Goal: Information Seeking & Learning: Learn about a topic

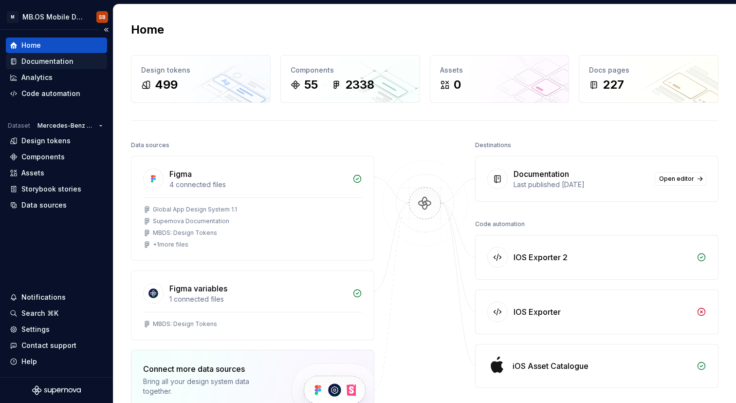
click at [70, 66] on div "Documentation" at bounding box center [56, 62] width 101 height 16
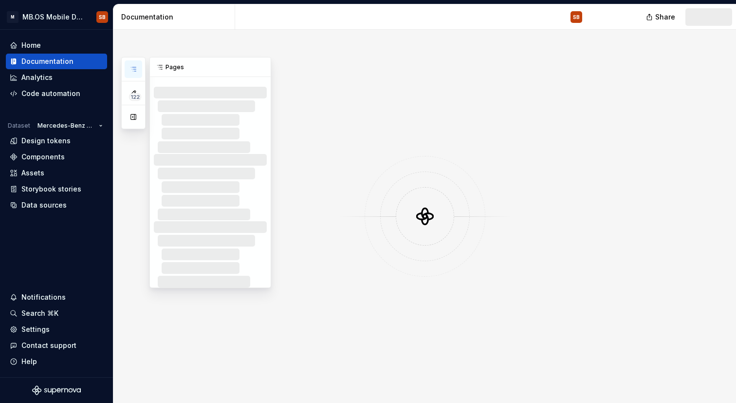
click at [139, 68] on button "button" at bounding box center [134, 69] width 18 height 18
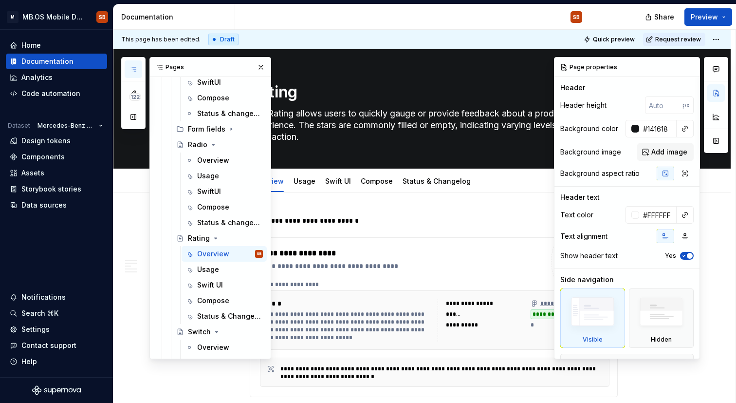
scroll to position [459, 0]
click at [202, 143] on div "Radio" at bounding box center [197, 145] width 19 height 10
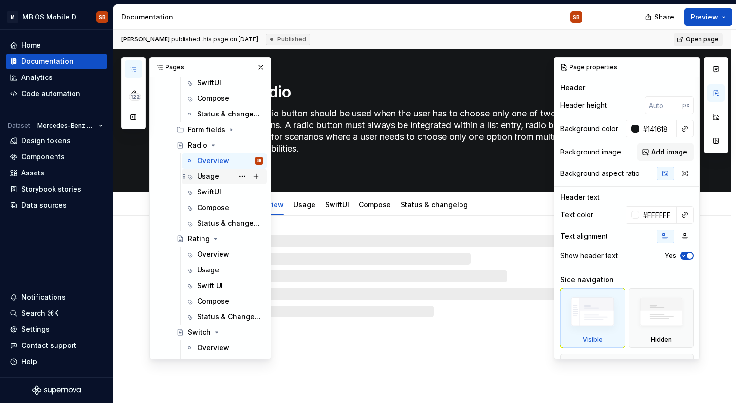
click at [215, 177] on div "Usage" at bounding box center [208, 176] width 22 height 10
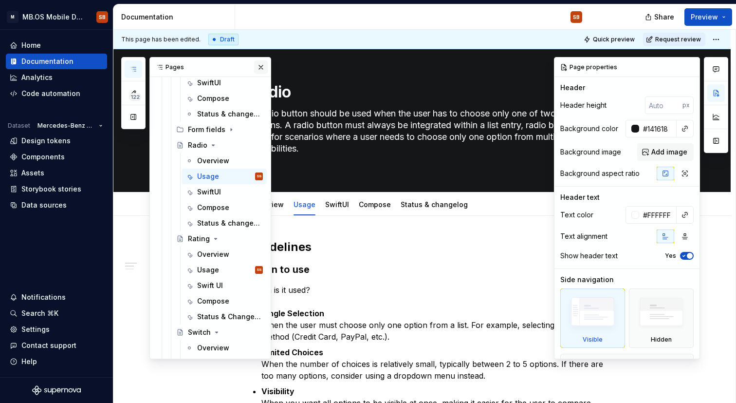
click at [265, 66] on button "button" at bounding box center [261, 67] width 14 height 14
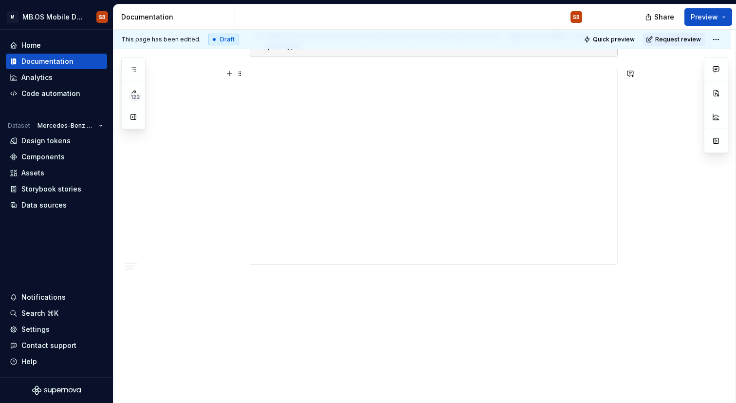
scroll to position [810, 0]
click at [351, 211] on div "**********" at bounding box center [433, 176] width 367 height 195
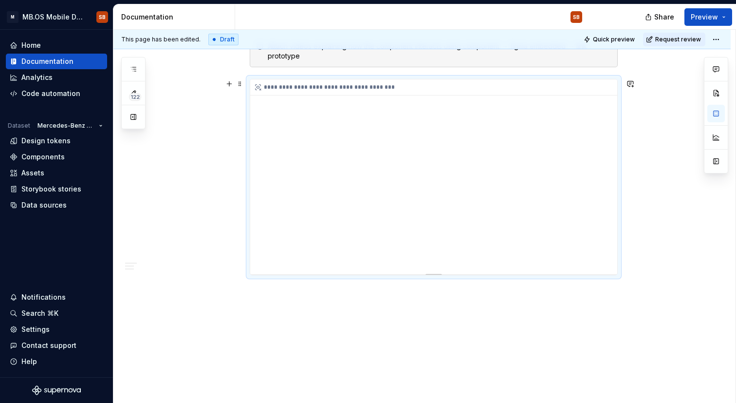
click at [372, 202] on div "**********" at bounding box center [433, 176] width 367 height 195
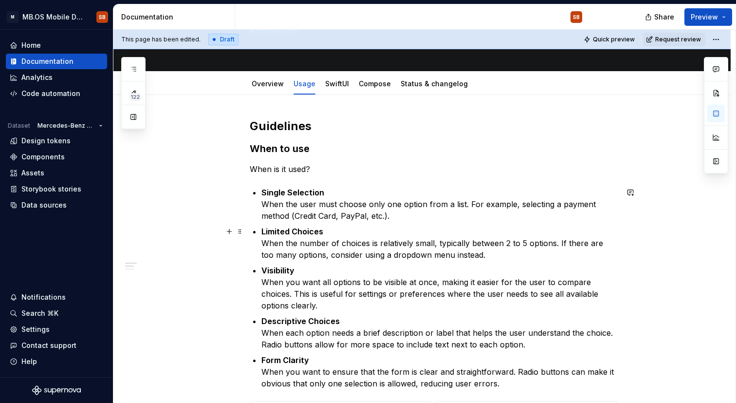
scroll to position [131, 0]
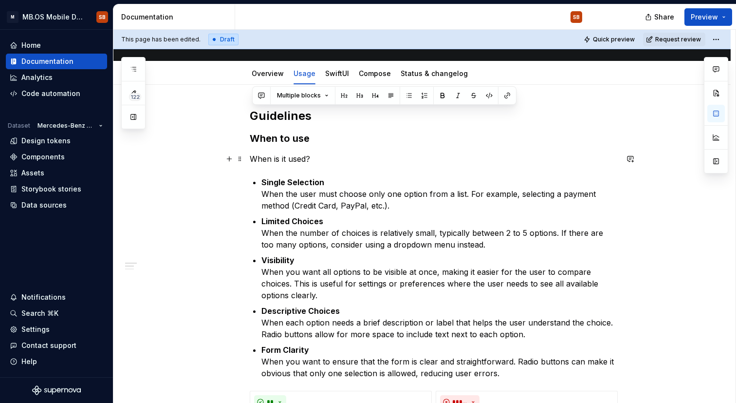
drag, startPoint x: 254, startPoint y: 112, endPoint x: 354, endPoint y: 153, distance: 108.3
copy div "Guidelines When to use When is it used?"
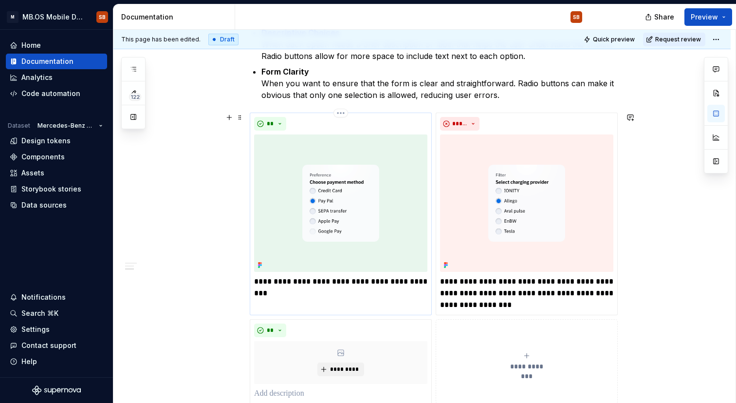
scroll to position [403, 0]
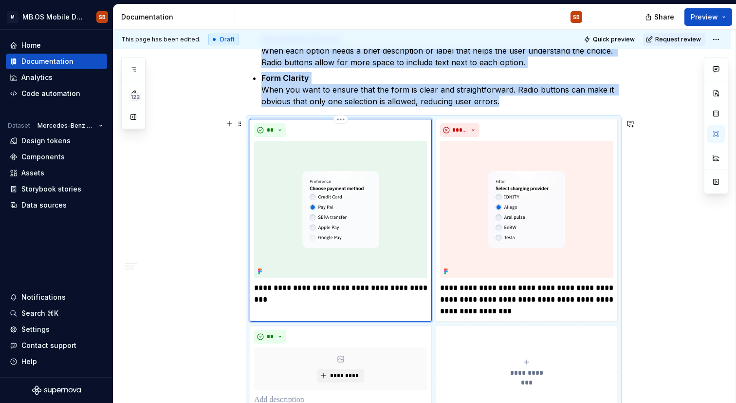
click at [340, 150] on img at bounding box center [340, 209] width 173 height 137
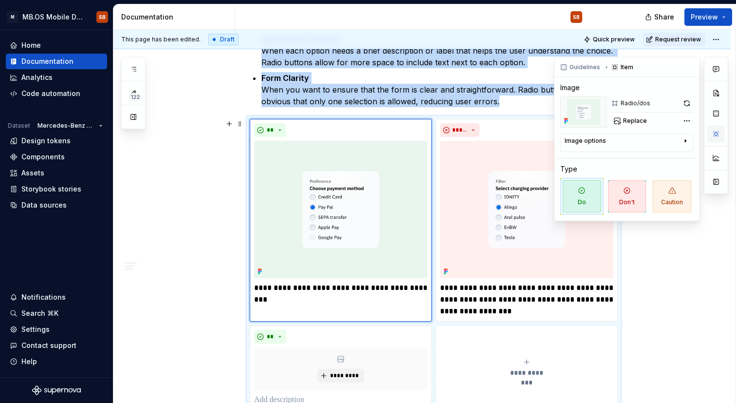
click at [719, 134] on button "button" at bounding box center [716, 134] width 18 height 18
click at [230, 231] on div "**********" at bounding box center [421, 326] width 617 height 1026
click at [207, 223] on div "**********" at bounding box center [421, 326] width 617 height 1026
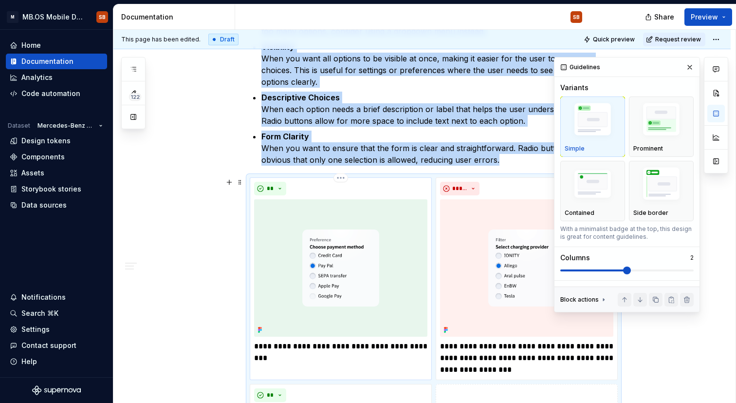
scroll to position [341, 0]
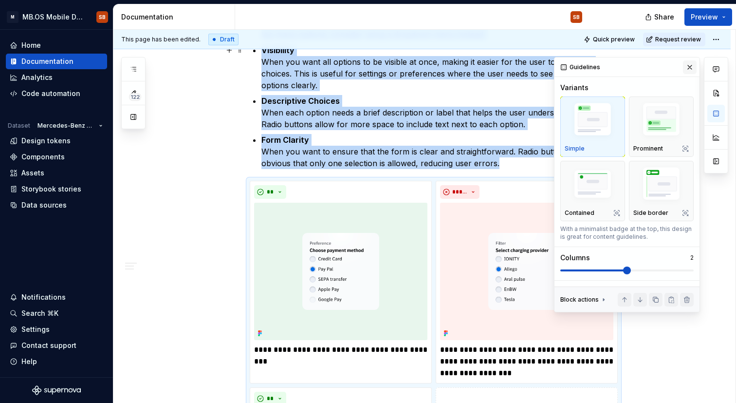
click at [694, 68] on button "button" at bounding box center [690, 67] width 14 height 14
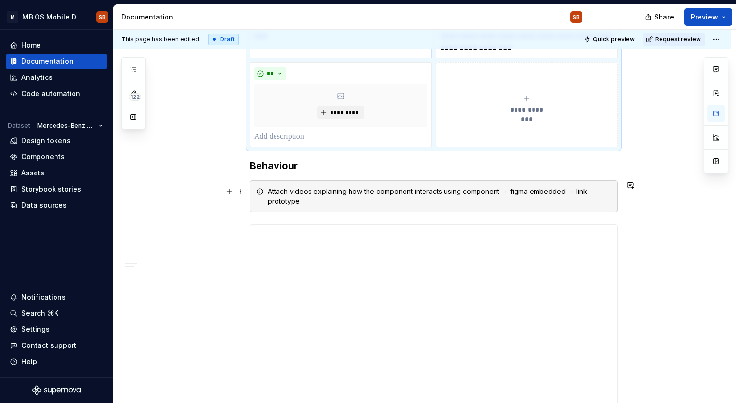
scroll to position [733, 0]
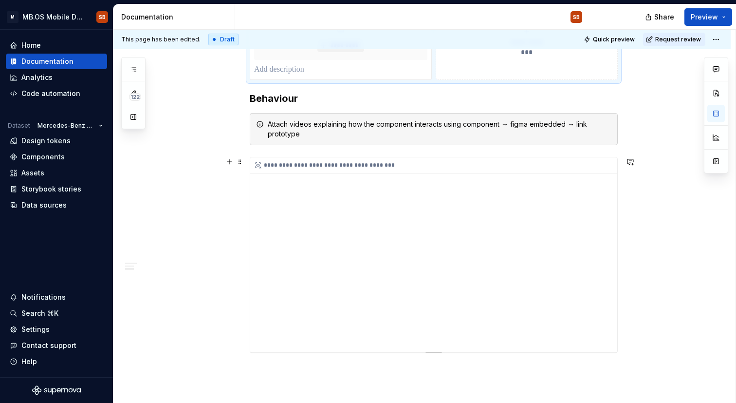
click at [406, 225] on div "**********" at bounding box center [433, 254] width 367 height 195
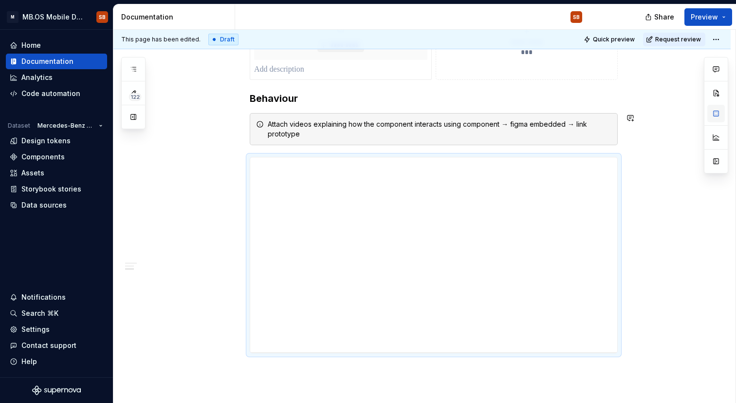
click at [716, 109] on button "button" at bounding box center [716, 114] width 18 height 18
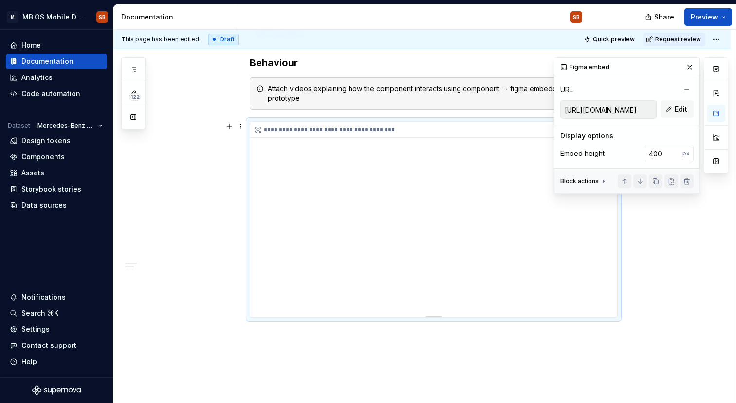
scroll to position [768, 0]
click at [330, 306] on div "**********" at bounding box center [433, 219] width 367 height 195
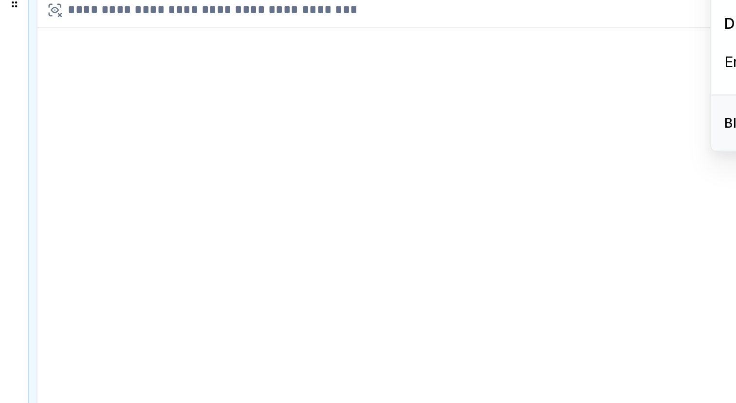
click at [425, 228] on div "**********" at bounding box center [433, 219] width 367 height 195
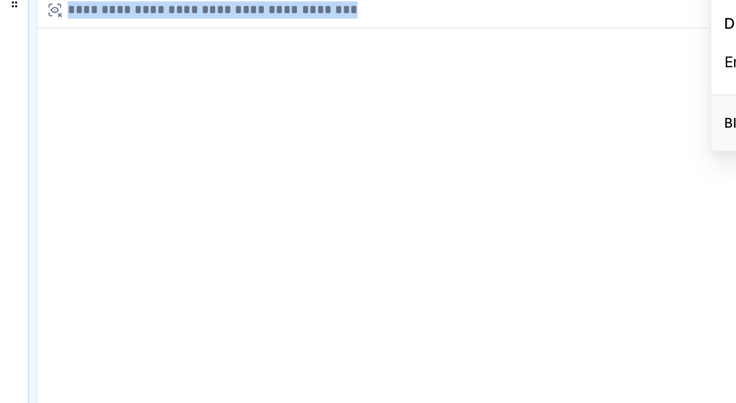
click at [425, 228] on div "**********" at bounding box center [433, 219] width 367 height 195
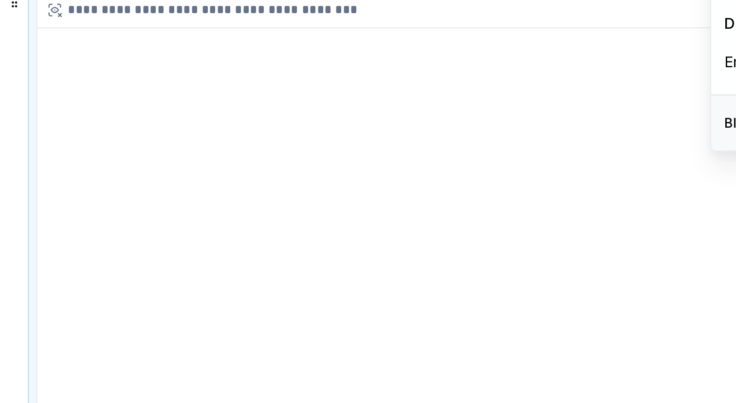
click at [425, 228] on div "**********" at bounding box center [433, 219] width 367 height 195
click at [437, 279] on div "**********" at bounding box center [433, 219] width 367 height 195
click at [435, 281] on div "**********" at bounding box center [433, 219] width 367 height 195
click at [453, 278] on div "**********" at bounding box center [433, 219] width 367 height 195
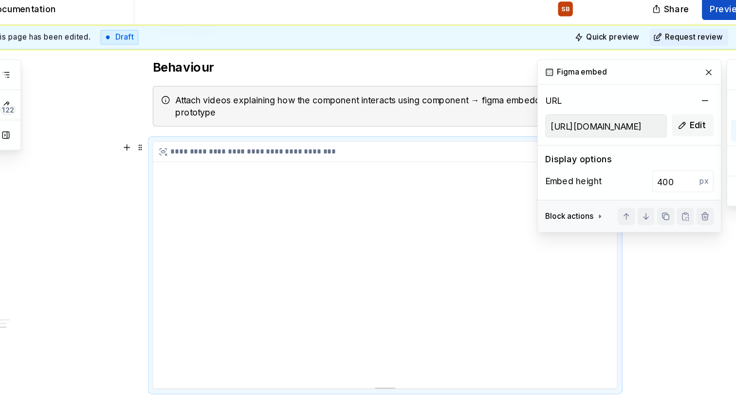
click at [394, 218] on div "**********" at bounding box center [433, 219] width 367 height 195
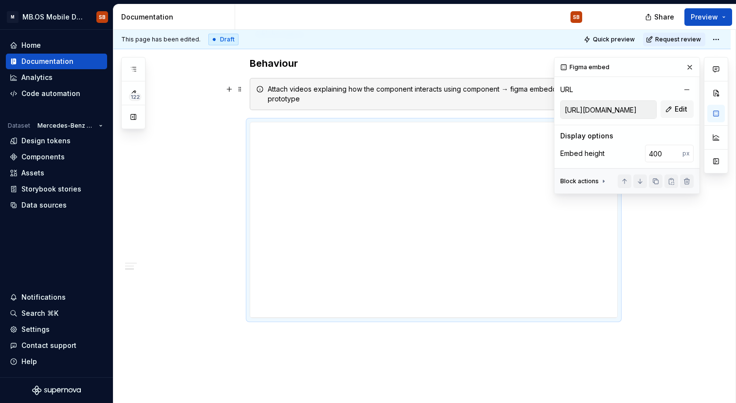
click at [601, 100] on div "https://embed.figma.com/proto/2qVQFKGZekoyenPLzCIuGD/Supernova-Documentation?pa…" at bounding box center [608, 109] width 96 height 18
click at [601, 110] on input "https://embed.figma.com/proto/2qVQFKGZekoyenPLzCIuGD/Supernova-Documentation?pa…" at bounding box center [608, 110] width 95 height 18
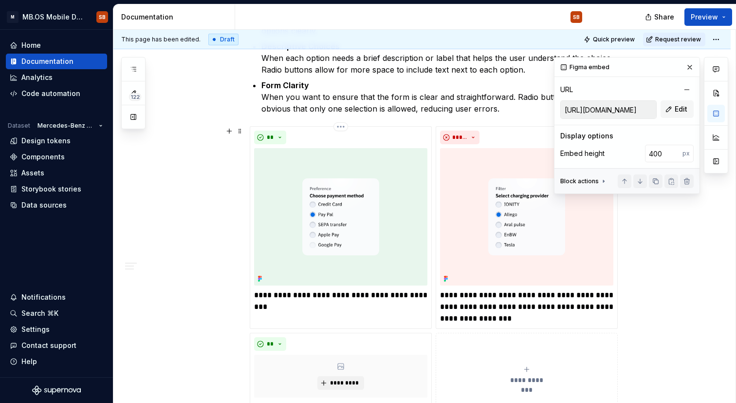
scroll to position [389, 0]
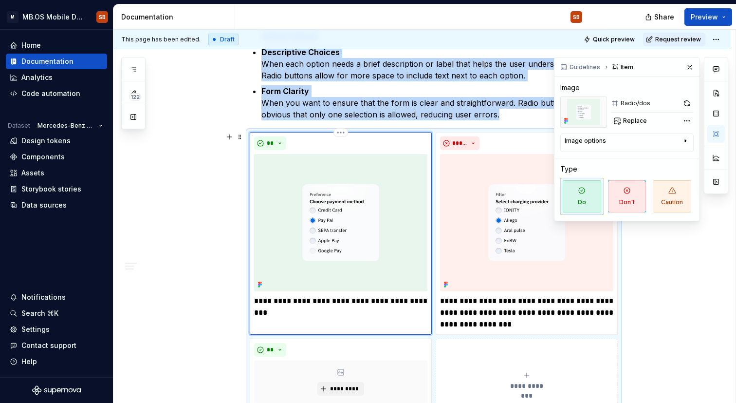
click at [336, 252] on img at bounding box center [340, 222] width 173 height 137
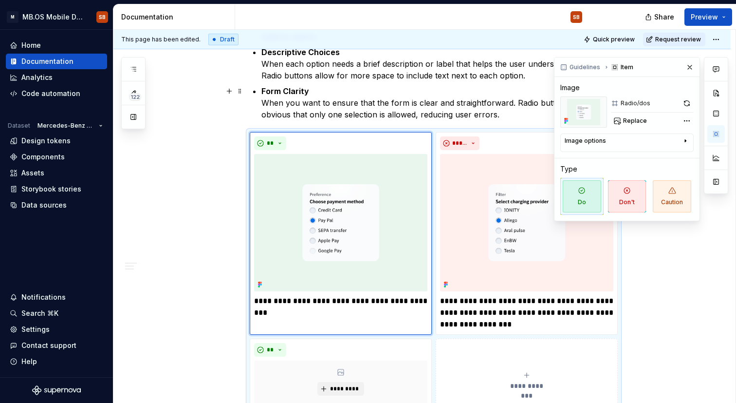
click at [641, 104] on div "Radio/dos" at bounding box center [636, 103] width 30 height 8
click at [613, 105] on icon at bounding box center [614, 103] width 5 height 5
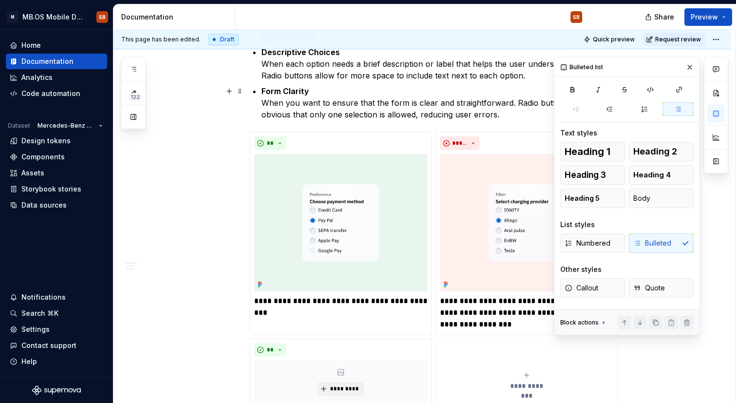
click at [553, 119] on p "Form Clarity When you want to ensure that the form is clear and straightforward…" at bounding box center [439, 102] width 356 height 35
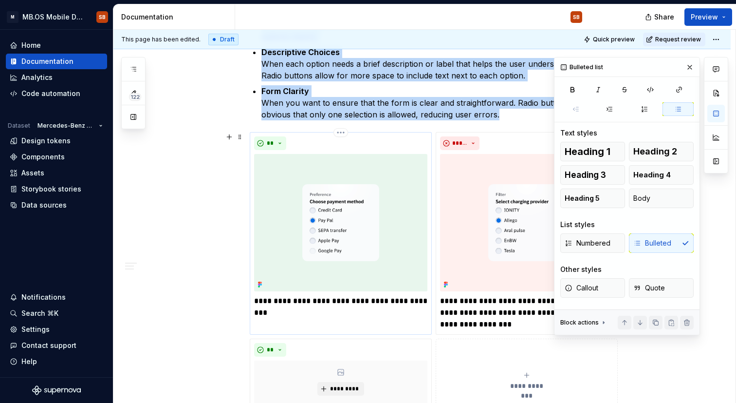
click at [350, 185] on img at bounding box center [340, 222] width 173 height 137
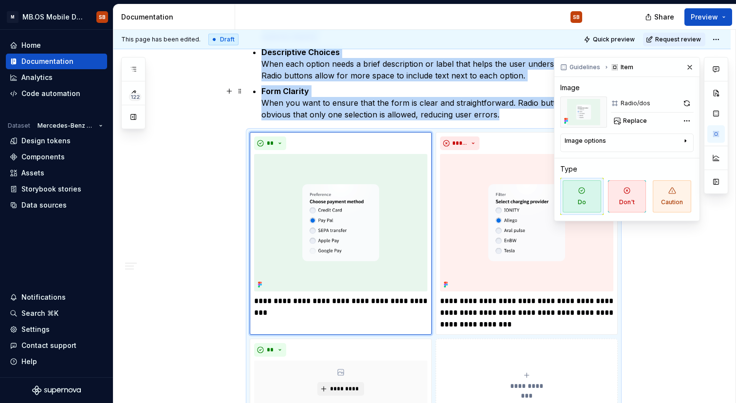
click at [590, 110] on img at bounding box center [583, 111] width 47 height 31
click at [592, 142] on div "Image options" at bounding box center [585, 141] width 41 height 8
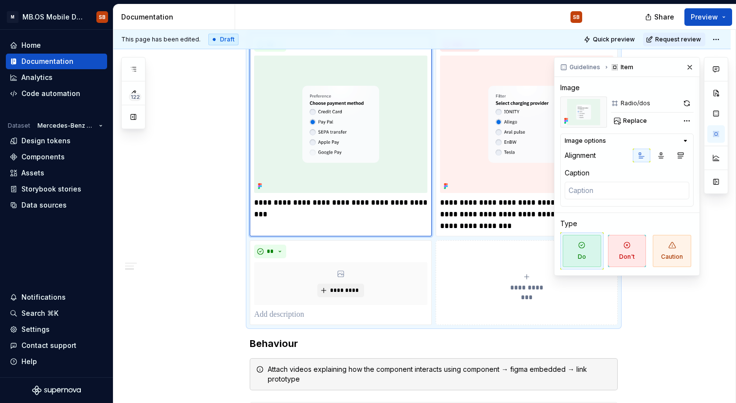
scroll to position [496, 0]
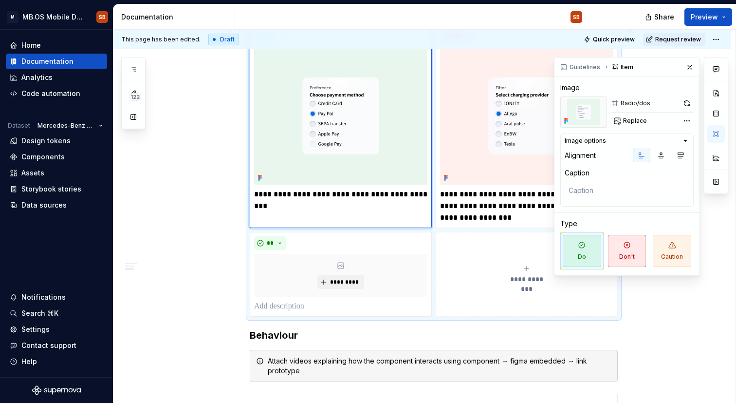
click at [460, 263] on button "**********" at bounding box center [527, 274] width 182 height 85
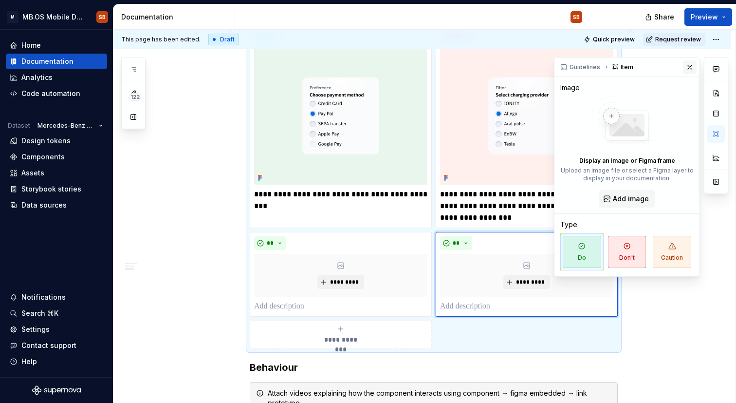
click at [694, 68] on button "button" at bounding box center [690, 67] width 14 height 14
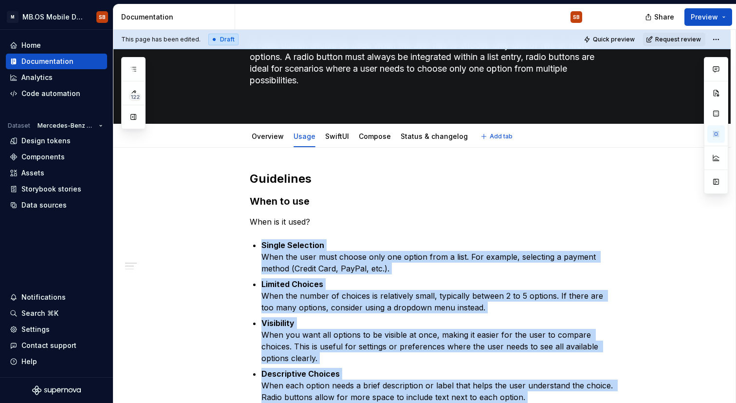
scroll to position [0, 0]
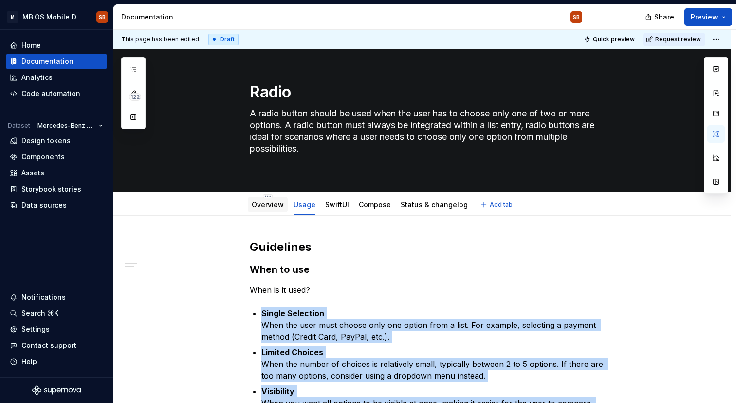
click at [258, 203] on link "Overview" at bounding box center [268, 204] width 32 height 8
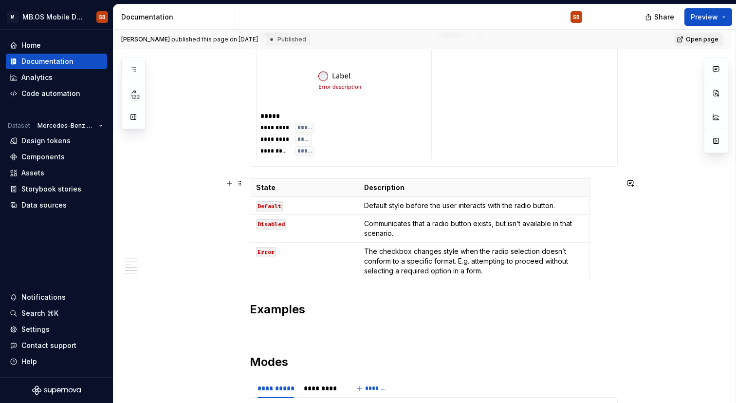
scroll to position [1013, 0]
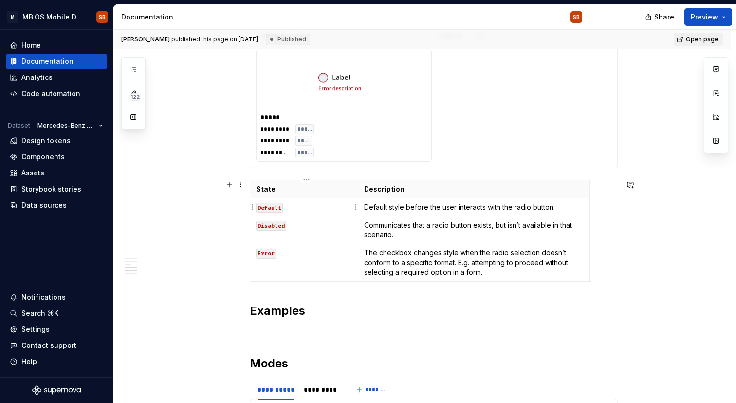
click at [280, 206] on code "Default" at bounding box center [269, 207] width 27 height 10
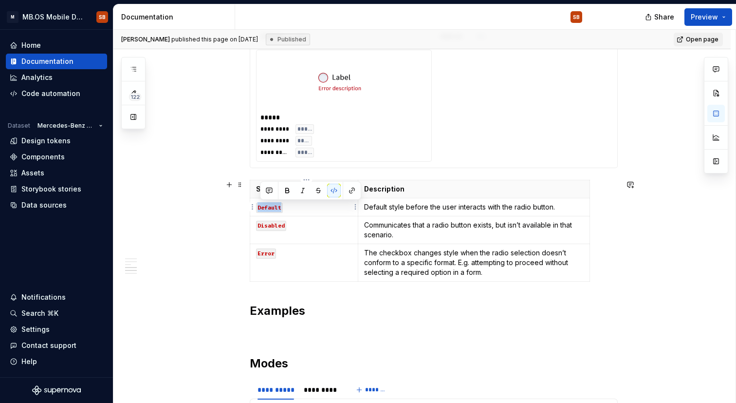
copy code "Default"
click at [299, 225] on p "Disabled" at bounding box center [304, 225] width 96 height 10
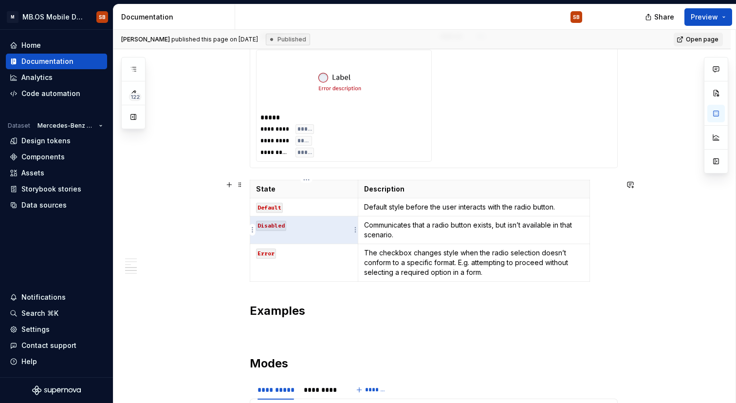
click at [299, 225] on p "Disabled" at bounding box center [304, 225] width 96 height 10
click at [302, 257] on p "Error" at bounding box center [304, 253] width 96 height 10
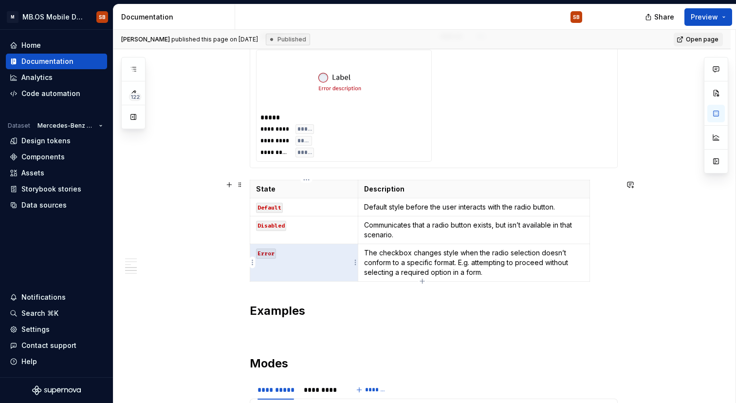
click at [302, 257] on p "Error" at bounding box center [304, 253] width 96 height 10
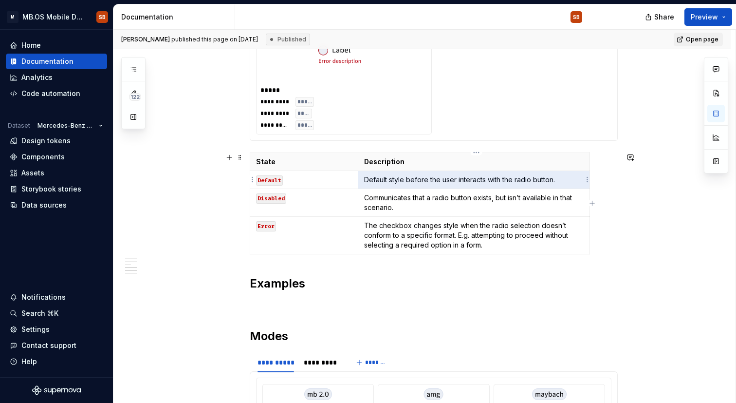
drag, startPoint x: 568, startPoint y: 177, endPoint x: 365, endPoint y: 178, distance: 202.5
click at [365, 178] on td "Default style before the user interacts with the radio button." at bounding box center [474, 179] width 232 height 18
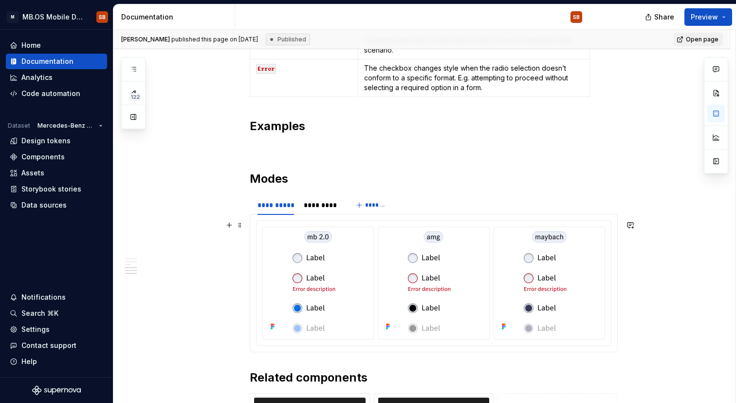
scroll to position [1196, 0]
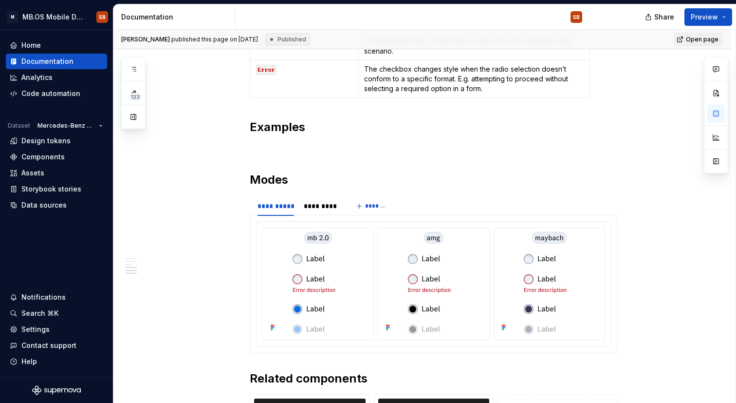
type textarea "*"
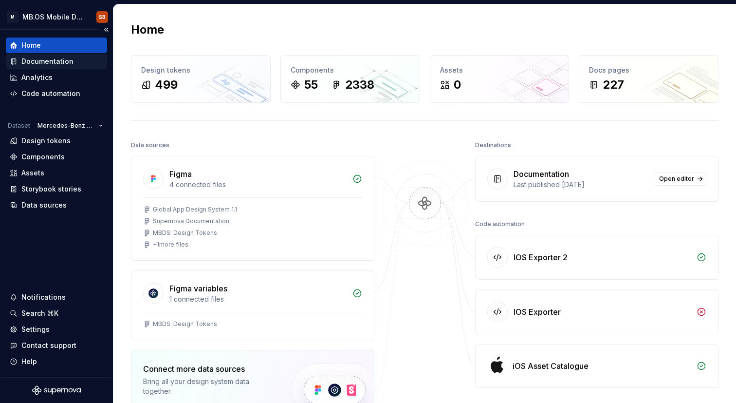
click at [55, 67] on div "Documentation" at bounding box center [56, 62] width 101 height 16
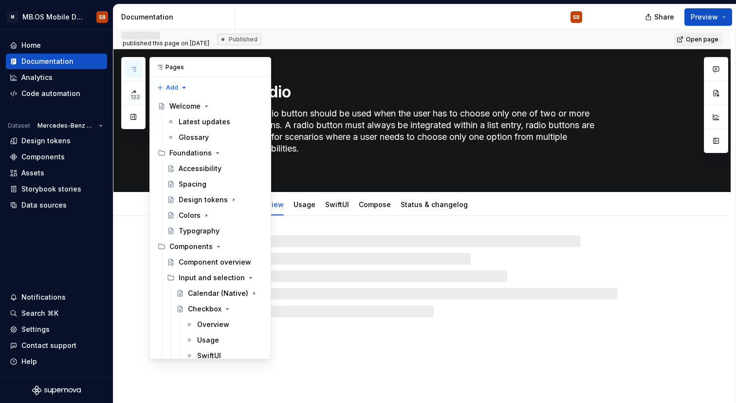
click at [142, 72] on button "button" at bounding box center [134, 69] width 18 height 18
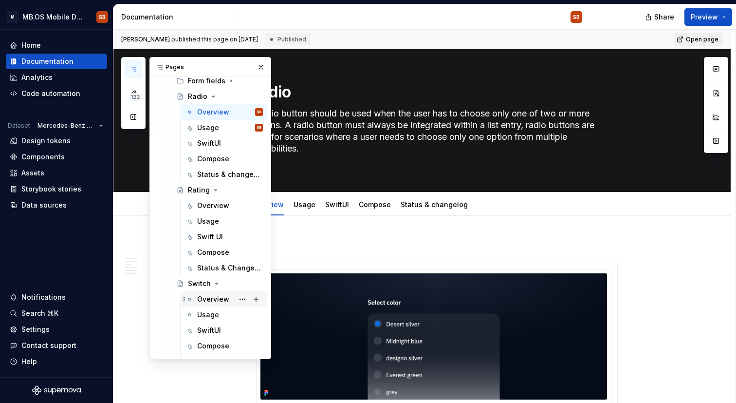
scroll to position [508, 0]
click at [199, 195] on div "Rating" at bounding box center [199, 190] width 22 height 10
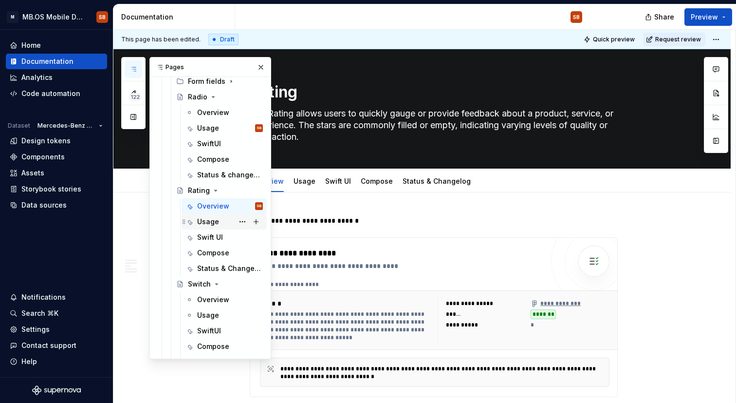
click at [214, 221] on div "Usage" at bounding box center [208, 222] width 22 height 10
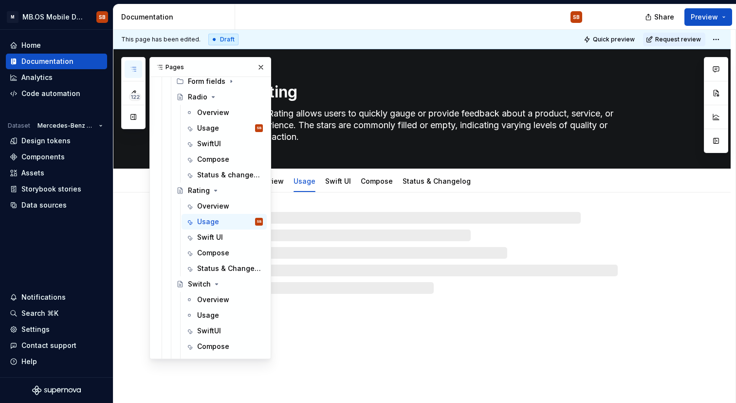
click at [458, 327] on div "Rating The Rating allows users to quickly gauge or provide feedback about a pro…" at bounding box center [421, 226] width 617 height 354
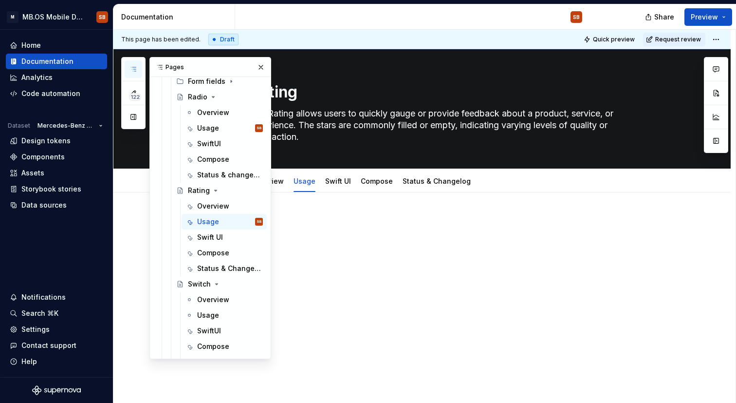
click at [340, 314] on div at bounding box center [421, 288] width 617 height 193
click at [367, 272] on p "When is it used?" at bounding box center [434, 266] width 368 height 12
click at [261, 66] on button "button" at bounding box center [261, 67] width 14 height 14
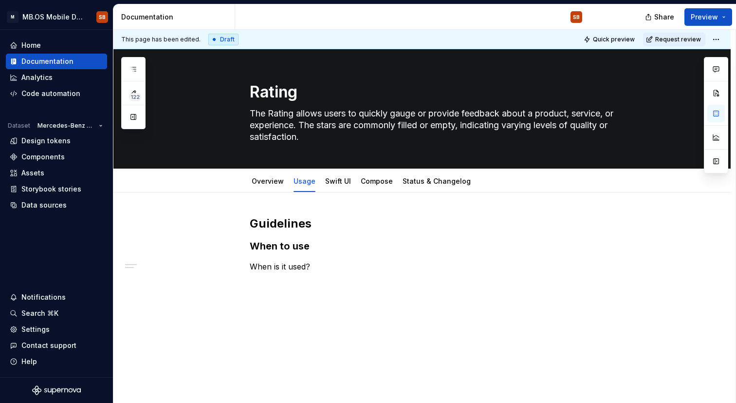
type textarea "*"
click at [263, 286] on div "Guidelines When to use When is it used?" at bounding box center [421, 298] width 617 height 212
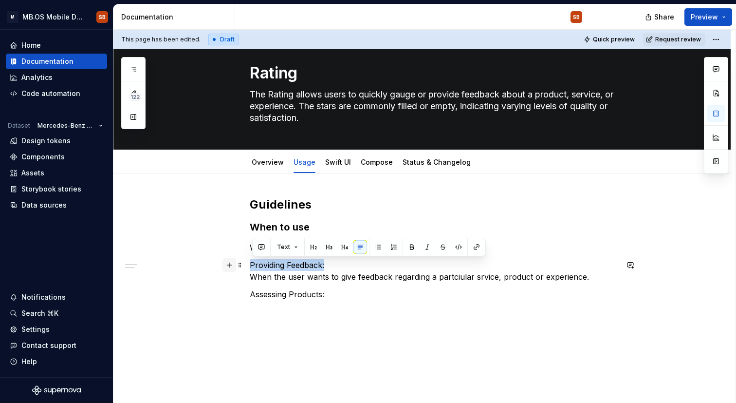
drag, startPoint x: 328, startPoint y: 266, endPoint x: 226, endPoint y: 268, distance: 101.3
click at [250, 266] on div "Guidelines When to use When is it used? Providing Feedback: When the user wants…" at bounding box center [434, 260] width 368 height 127
click at [320, 325] on div "Guidelines When to use When is it used? Providing Feedback: When the user wants…" at bounding box center [421, 308] width 617 height 271
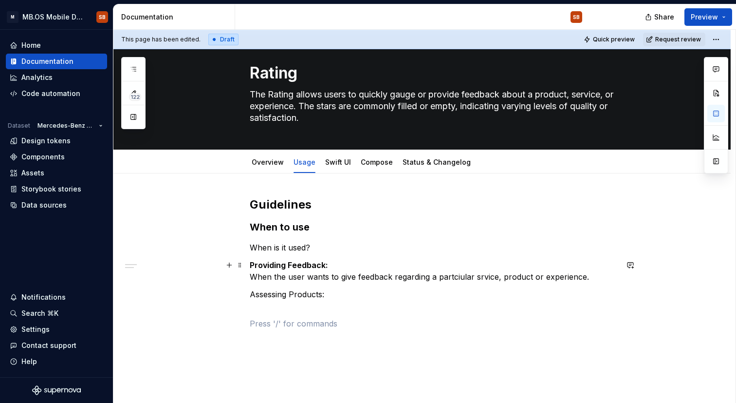
click at [255, 264] on strong "Providing Feedback:" at bounding box center [289, 265] width 78 height 10
click at [253, 263] on strong "Providing Feedback:" at bounding box center [289, 265] width 78 height 10
click at [254, 265] on strong "Providing Feedback:" at bounding box center [289, 265] width 78 height 10
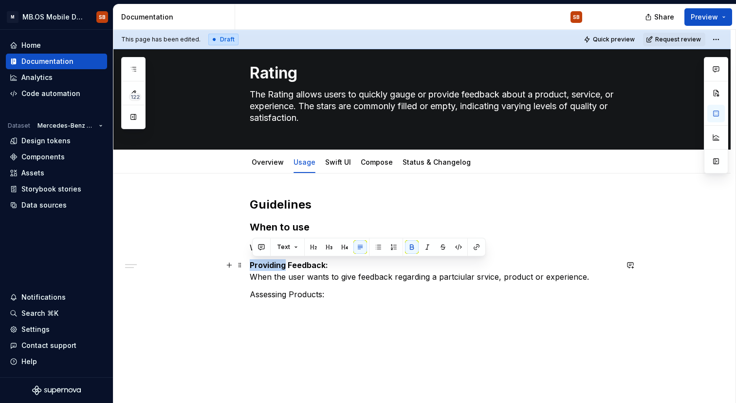
click at [254, 265] on strong "Providing Feedback:" at bounding box center [289, 265] width 78 height 10
click at [378, 247] on button "button" at bounding box center [378, 247] width 14 height 14
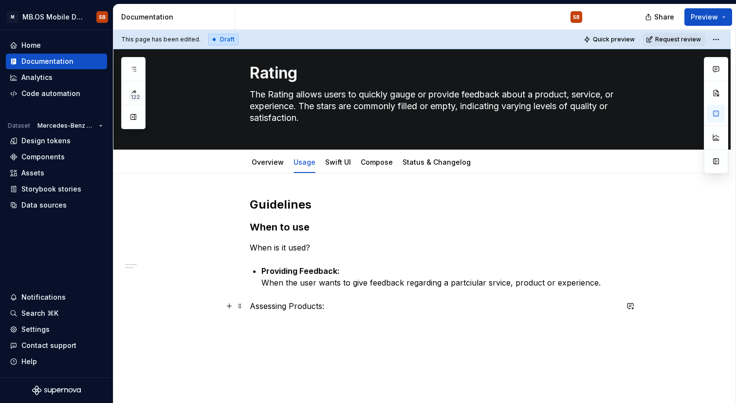
click at [338, 306] on p "Assessing Products:" at bounding box center [434, 311] width 368 height 23
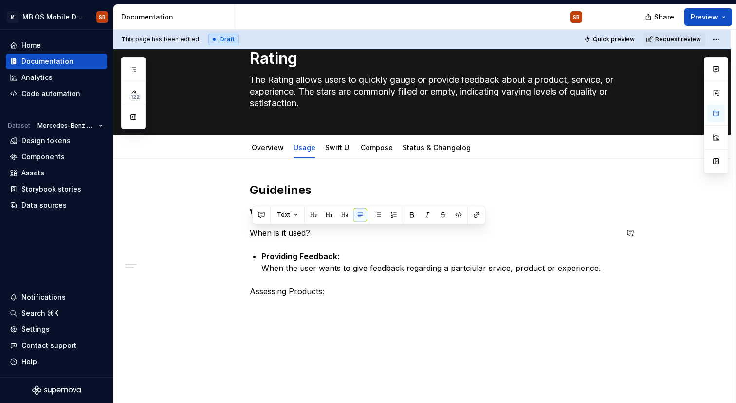
drag, startPoint x: 316, startPoint y: 227, endPoint x: 218, endPoint y: 226, distance: 98.3
click at [218, 226] on div "Guidelines When to use When is it used? Providing Feedback: When the user wants…" at bounding box center [421, 309] width 617 height 300
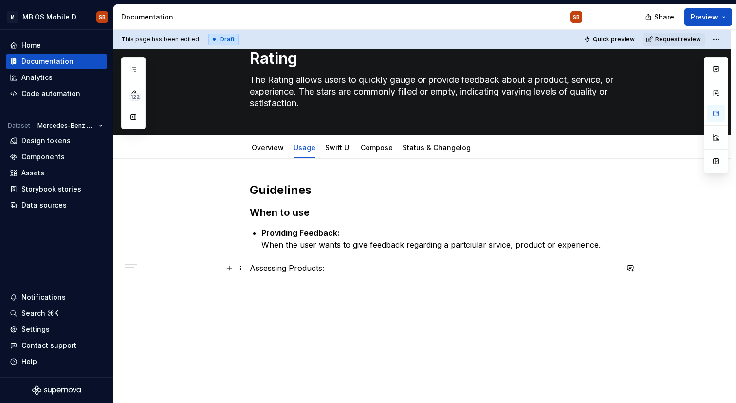
click at [350, 264] on p "Assessing Products:" at bounding box center [434, 273] width 368 height 23
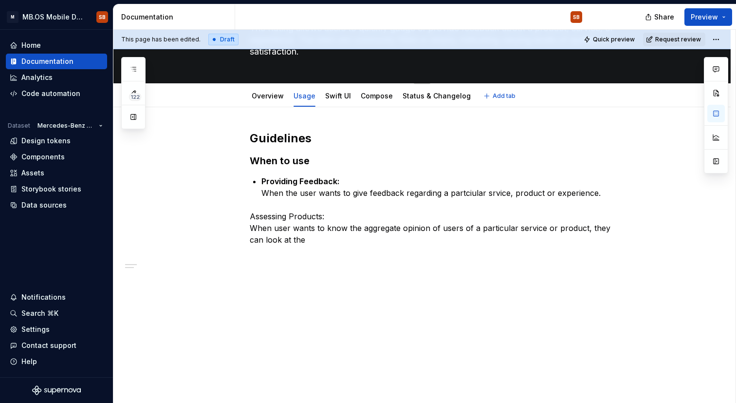
scroll to position [89, 0]
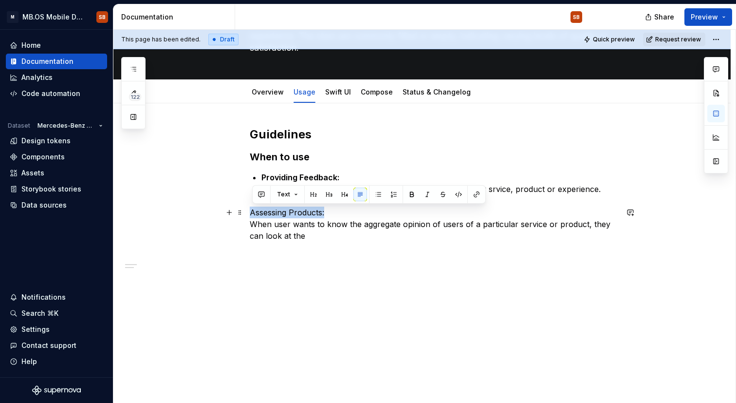
drag, startPoint x: 333, startPoint y: 216, endPoint x: 208, endPoint y: 216, distance: 124.6
click at [208, 216] on div "Guidelines When to use Providing Feedback: When the user wants to give feedback…" at bounding box center [421, 253] width 617 height 300
click at [377, 196] on button "button" at bounding box center [378, 194] width 14 height 14
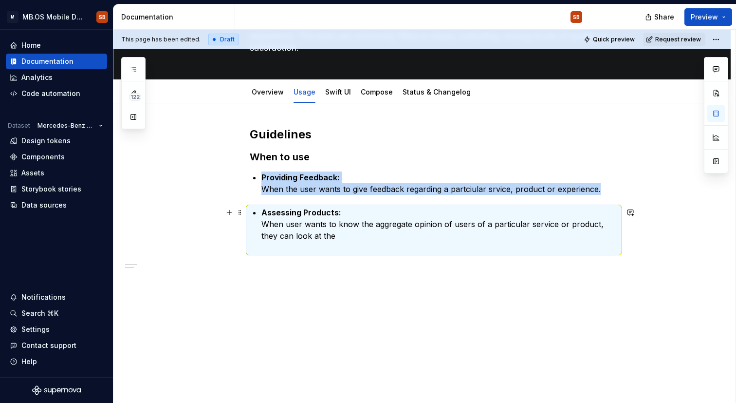
click at [333, 238] on p "Assessing Products: When user wants to know the aggregate opinion of users of a…" at bounding box center [439, 229] width 356 height 47
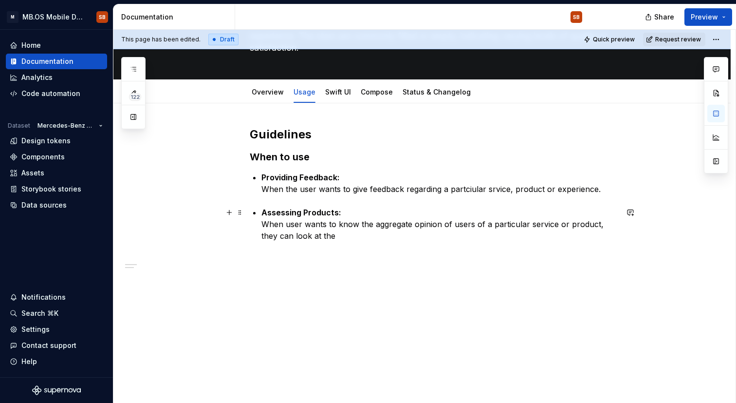
click at [387, 223] on p "Assessing Products: When user wants to know the aggregate opinion of users of a…" at bounding box center [439, 229] width 356 height 47
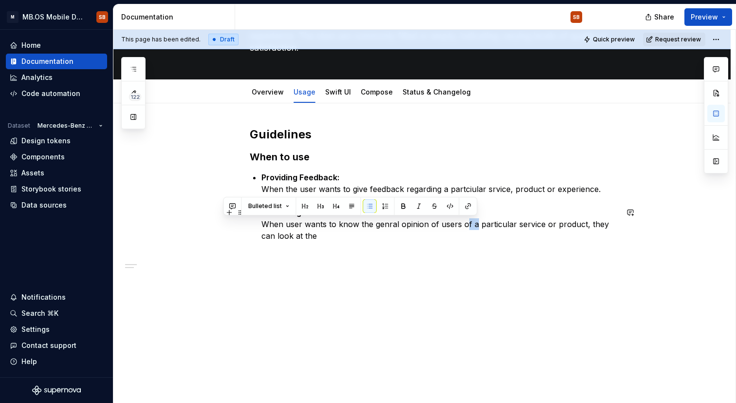
drag, startPoint x: 477, startPoint y: 220, endPoint x: 466, endPoint y: 221, distance: 10.8
click at [466, 221] on p "Assessing Products: When user wants to know the genral opinion of users of a pa…" at bounding box center [439, 229] width 356 height 47
drag, startPoint x: 470, startPoint y: 225, endPoint x: 463, endPoint y: 225, distance: 7.3
click at [463, 225] on p "Assessing Products: When user wants to know the genral opinion of users of a pa…" at bounding box center [439, 229] width 356 height 47
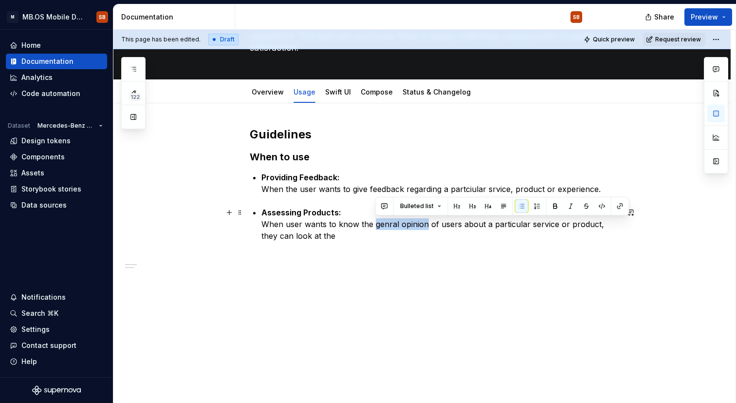
drag, startPoint x: 427, startPoint y: 227, endPoint x: 375, endPoint y: 227, distance: 52.1
click at [375, 227] on p "Assessing Products: When user wants to know the genral opinion of users about a…" at bounding box center [439, 229] width 356 height 47
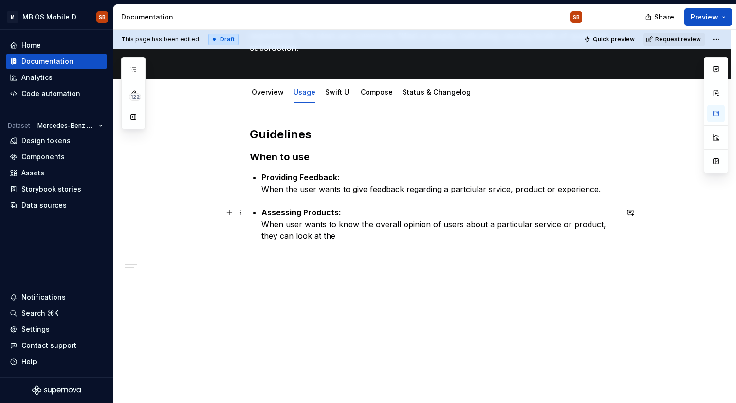
click at [339, 236] on p "Assessing Products: When user wants to know the overall opinion of users about …" at bounding box center [439, 229] width 356 height 47
click at [358, 222] on p "Assessing Products: When user wants to know the overall opinion of users about …" at bounding box center [439, 229] width 356 height 47
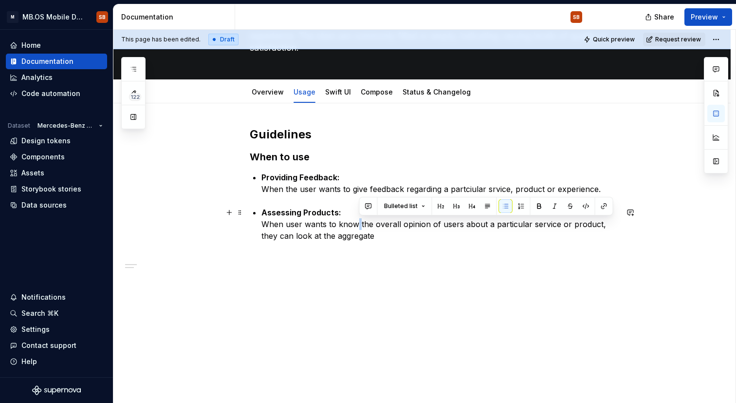
click at [358, 222] on p "Assessing Products: When user wants to know the overall opinion of users about …" at bounding box center [439, 229] width 356 height 47
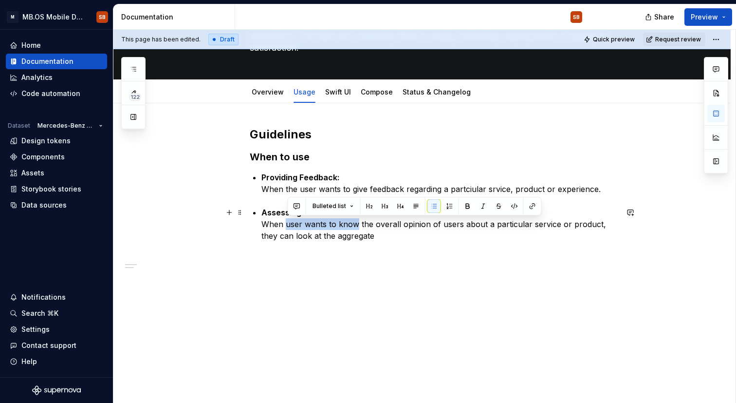
drag, startPoint x: 358, startPoint y: 223, endPoint x: 288, endPoint y: 221, distance: 70.6
click at [288, 221] on p "Assessing Products: When user wants to know the overall opinion of users about …" at bounding box center [439, 229] width 356 height 47
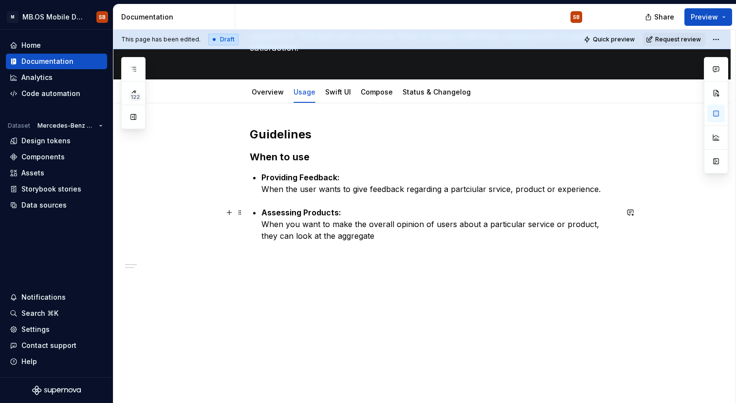
click at [594, 225] on p "Assessing Products: When you want to make the overall opinion of users about a …" at bounding box center [439, 229] width 356 height 47
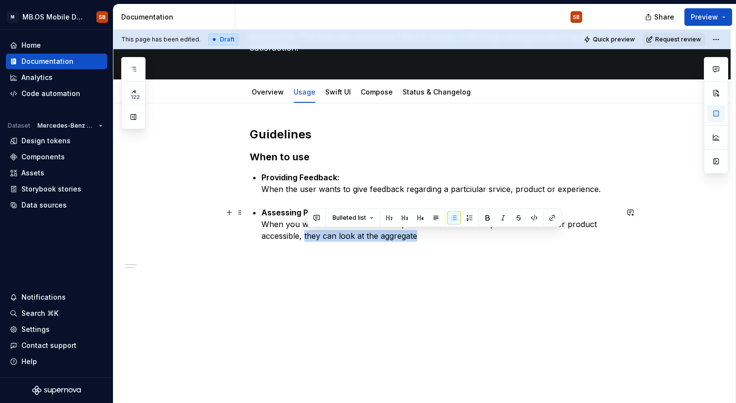
drag, startPoint x: 439, startPoint y: 235, endPoint x: 307, endPoint y: 237, distance: 131.4
click at [307, 237] on p "Assessing Products: When you want to make the overall opinion of users about a …" at bounding box center [439, 229] width 356 height 47
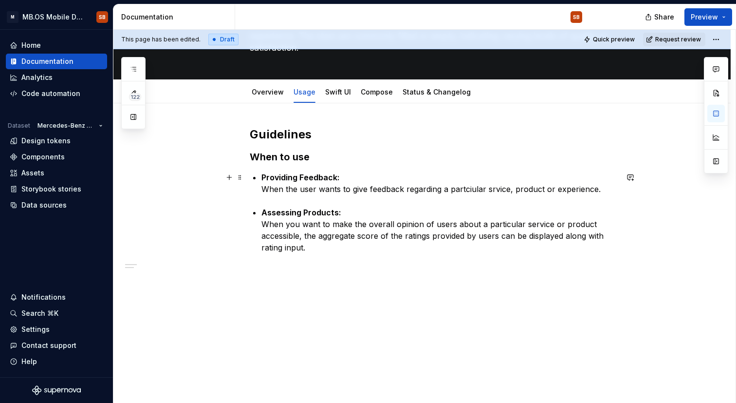
click at [495, 192] on p "Providing Feedback: When the user wants to give feedback regarding a partciular…" at bounding box center [439, 182] width 356 height 23
click at [606, 195] on div "Guidelines When to use Providing Feedback: When the user wants to give feedback…" at bounding box center [434, 208] width 368 height 162
click at [606, 190] on p "Providing Feedback: When the user wants to give feedback regarding a partciular…" at bounding box center [439, 182] width 356 height 23
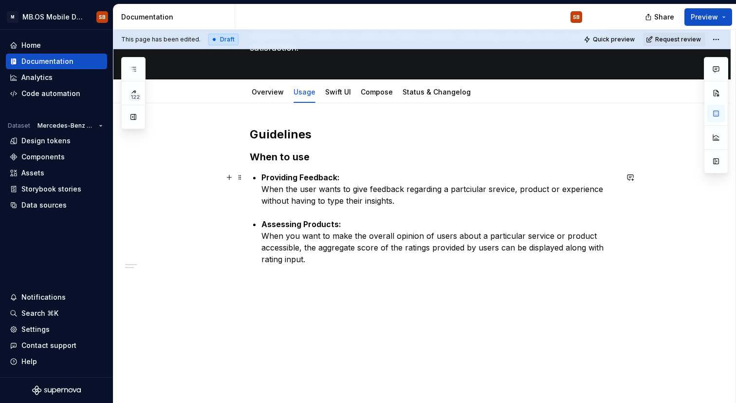
click at [291, 201] on p "Providing Feedback: When the user wants to give feedback regarding a partciular…" at bounding box center [439, 188] width 356 height 35
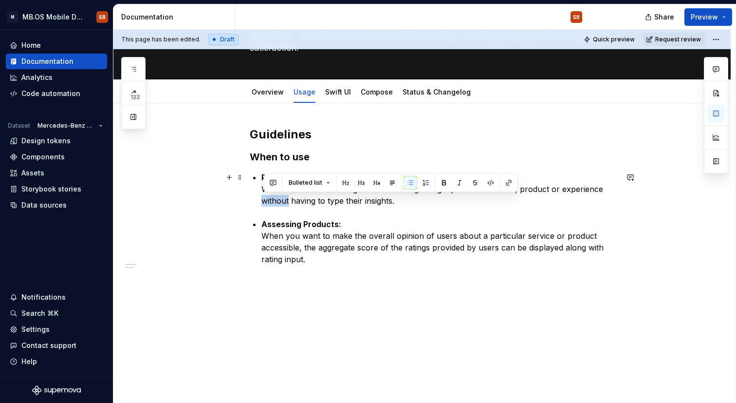
drag, startPoint x: 291, startPoint y: 201, endPoint x: 262, endPoint y: 202, distance: 28.2
click at [262, 202] on div "Guidelines When to use Providing Feedback: When the user wants to give feedback…" at bounding box center [434, 213] width 368 height 173
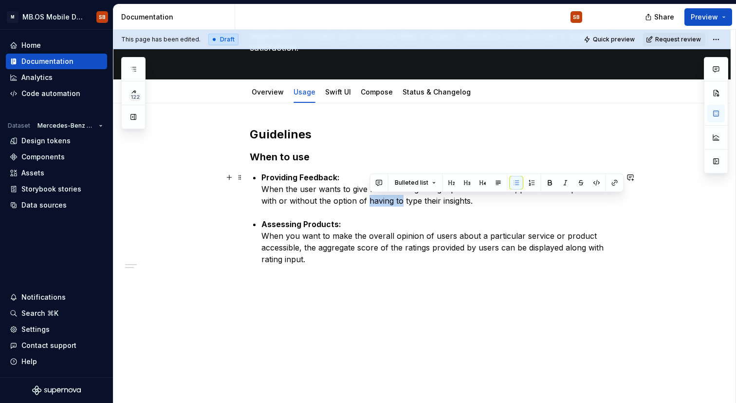
drag, startPoint x: 404, startPoint y: 200, endPoint x: 373, endPoint y: 198, distance: 31.2
click at [372, 200] on p "Providing Feedback: When the user wants to give feedback regarding a partciular…" at bounding box center [439, 188] width 356 height 35
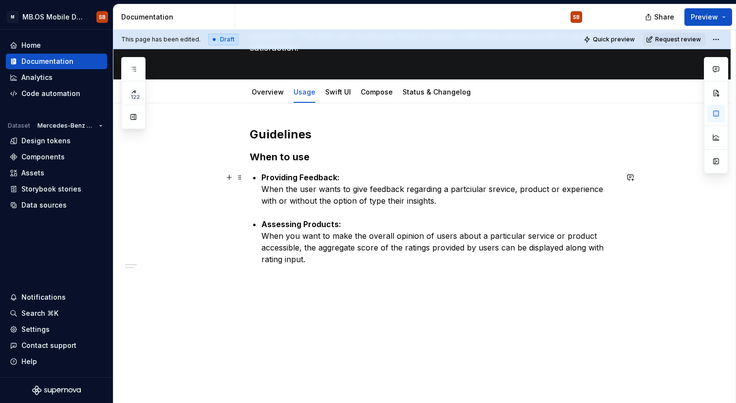
click at [384, 202] on p "Providing Feedback: When the user wants to give feedback regarding a partciular…" at bounding box center [439, 188] width 356 height 35
click at [349, 257] on p "Assessing Products: When you want to make the overall opinion of users about a …" at bounding box center [439, 247] width 356 height 58
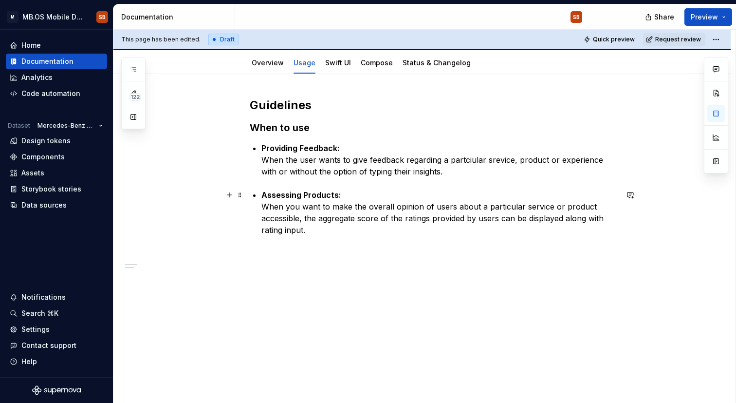
click at [340, 195] on strong "Assessing Products:" at bounding box center [301, 195] width 80 height 10
click at [339, 197] on strong "Assessing Products:" at bounding box center [301, 195] width 80 height 10
click at [354, 327] on div "Guidelines When to use Providing Feedback: When the user wants to give feedback…" at bounding box center [421, 238] width 617 height 329
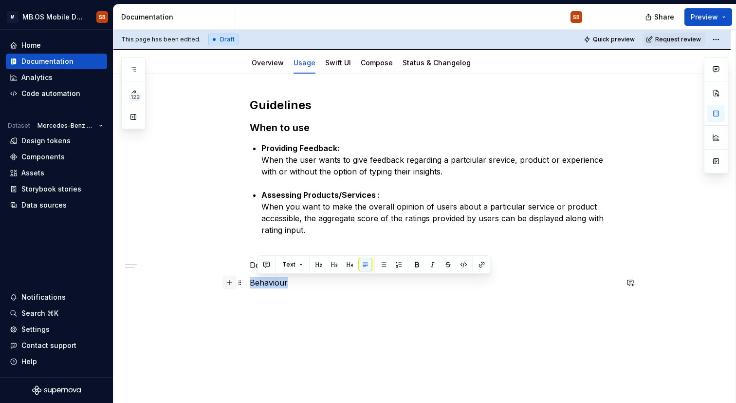
drag, startPoint x: 271, startPoint y: 284, endPoint x: 231, endPoint y: 285, distance: 39.9
click at [250, 284] on div "Guidelines When to use Providing Feedback: When the user wants to give feedback…" at bounding box center [434, 198] width 368 height 202
click at [312, 266] on button "button" at bounding box center [314, 264] width 14 height 14
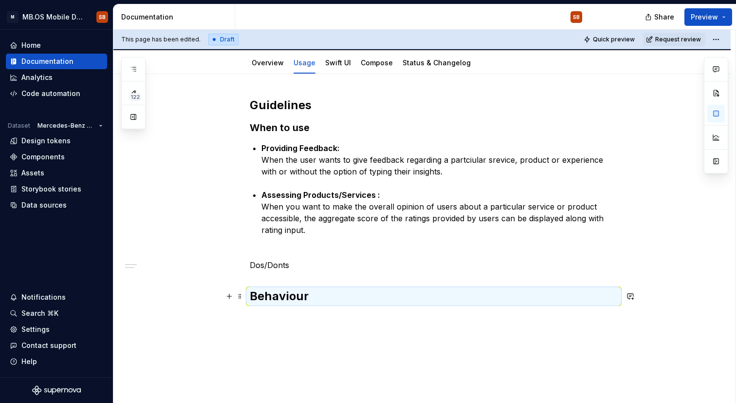
click at [330, 325] on div "Guidelines When to use Providing Feedback: When the user wants to give feedback…" at bounding box center [421, 255] width 617 height 362
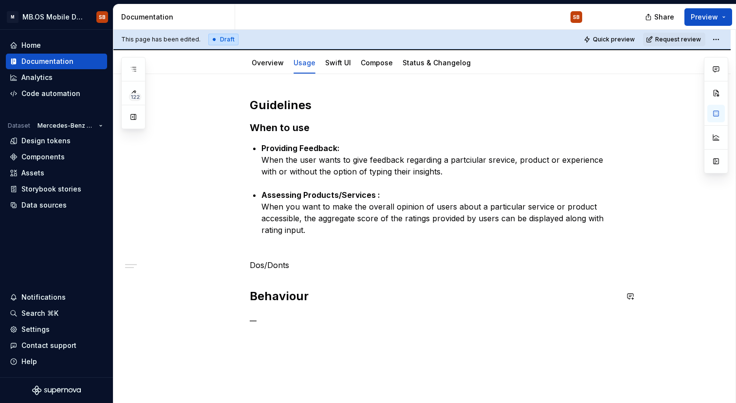
click at [269, 279] on div "Guidelines When to use Providing Feedback: When the user wants to give feedback…" at bounding box center [434, 210] width 368 height 226
click at [332, 262] on p "Dos/Donts" at bounding box center [434, 265] width 368 height 12
click at [352, 300] on h2 "Behaviour" at bounding box center [434, 308] width 368 height 16
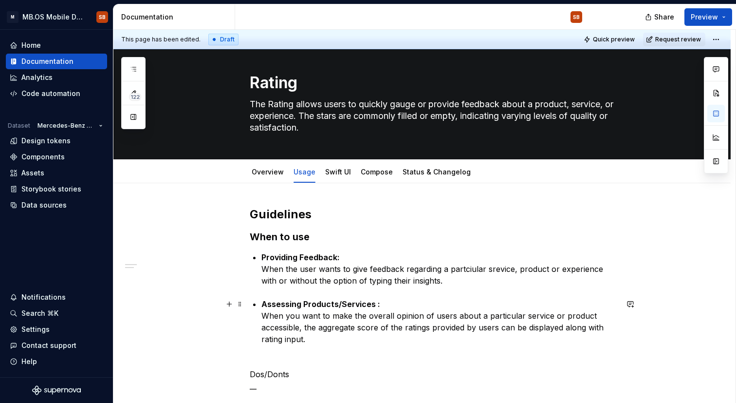
scroll to position [0, 0]
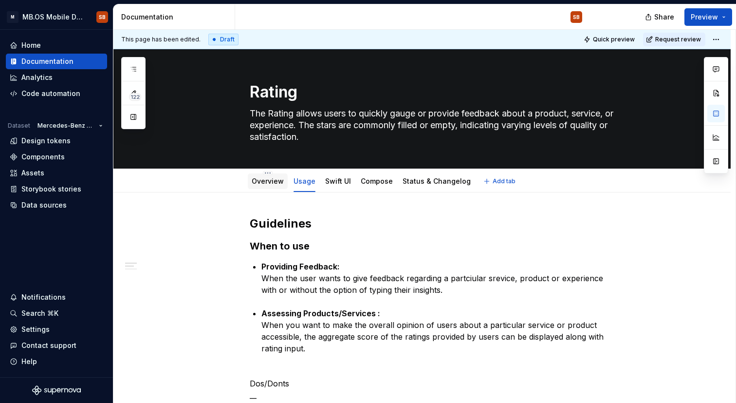
click at [274, 177] on link "Overview" at bounding box center [268, 181] width 32 height 8
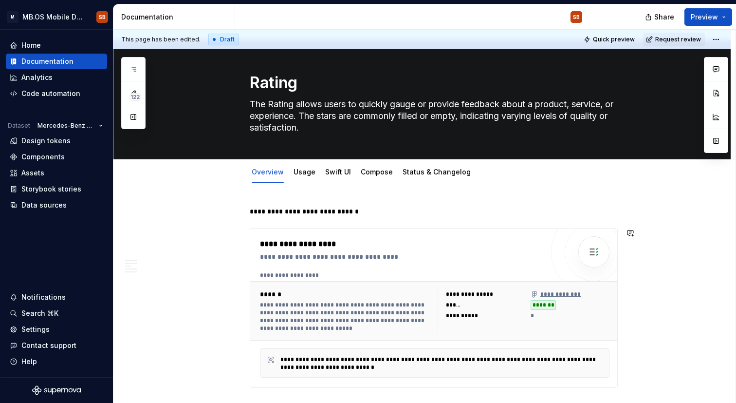
scroll to position [8, 0]
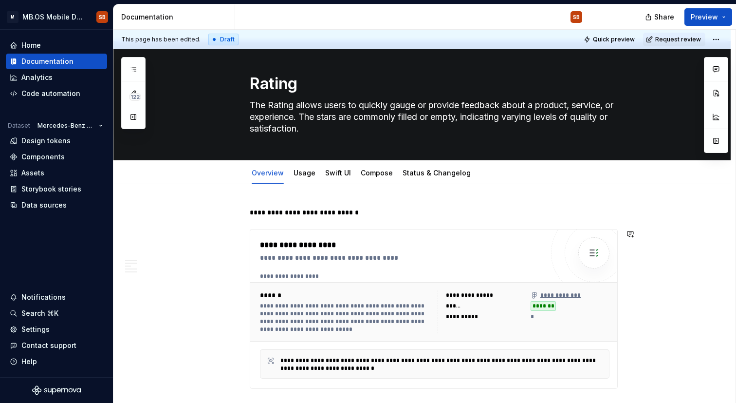
click at [366, 208] on div "**********" at bounding box center [434, 212] width 368 height 10
click at [360, 217] on div "**********" at bounding box center [434, 212] width 368 height 10
click at [290, 207] on div "**********" at bounding box center [434, 212] width 368 height 10
click at [335, 209] on div "**********" at bounding box center [434, 212] width 368 height 10
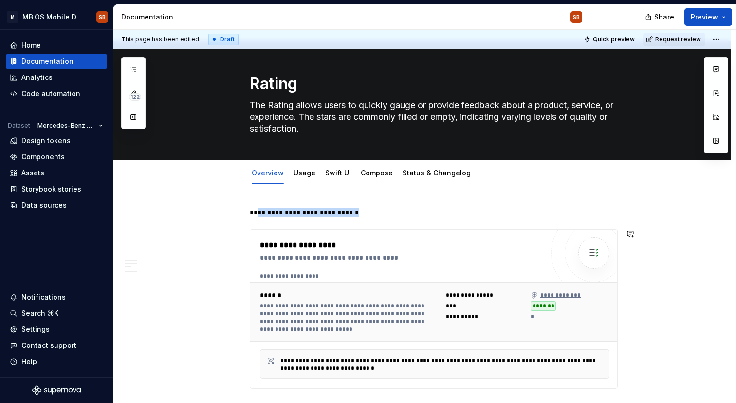
drag, startPoint x: 350, startPoint y: 208, endPoint x: 154, endPoint y: 209, distance: 196.7
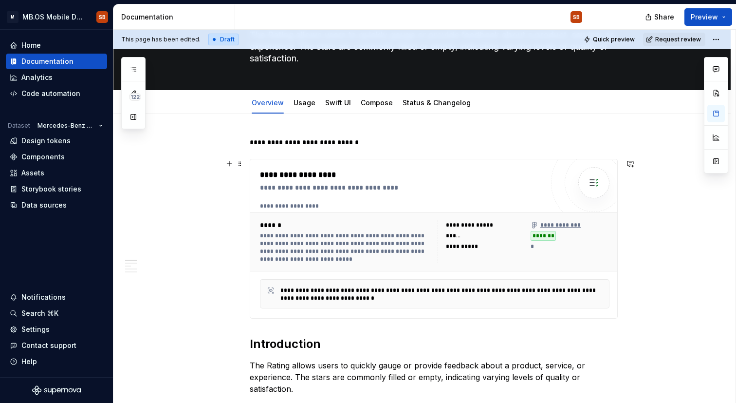
scroll to position [81, 0]
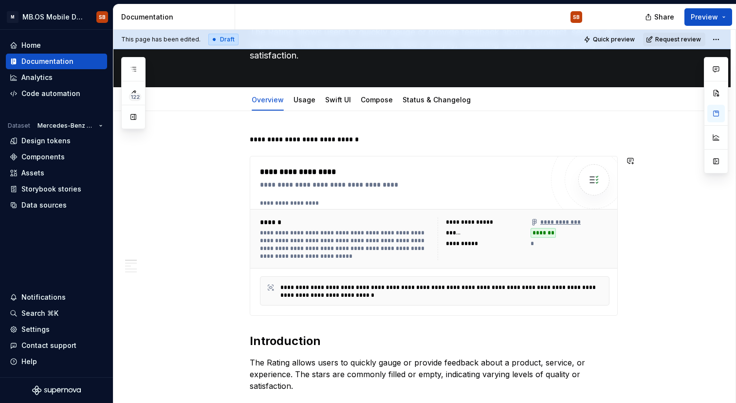
click at [257, 143] on div "**********" at bounding box center [434, 139] width 368 height 10
click at [258, 136] on div "**********" at bounding box center [434, 139] width 368 height 10
click at [276, 141] on div "**********" at bounding box center [434, 139] width 368 height 10
type textarea "*"
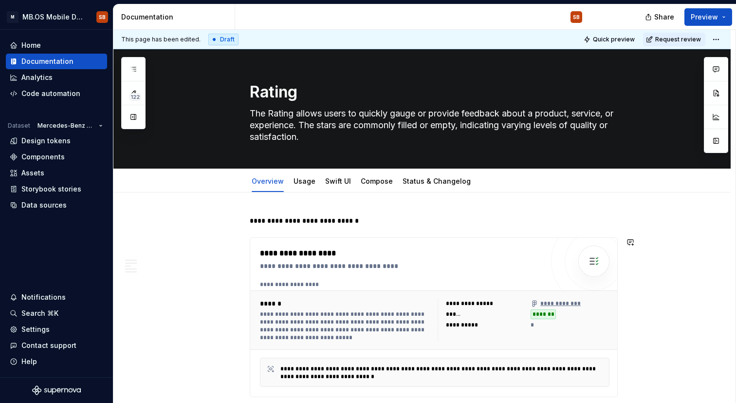
click at [290, 216] on div "**********" at bounding box center [434, 221] width 368 height 10
click at [356, 225] on div "**********" at bounding box center [434, 221] width 368 height 10
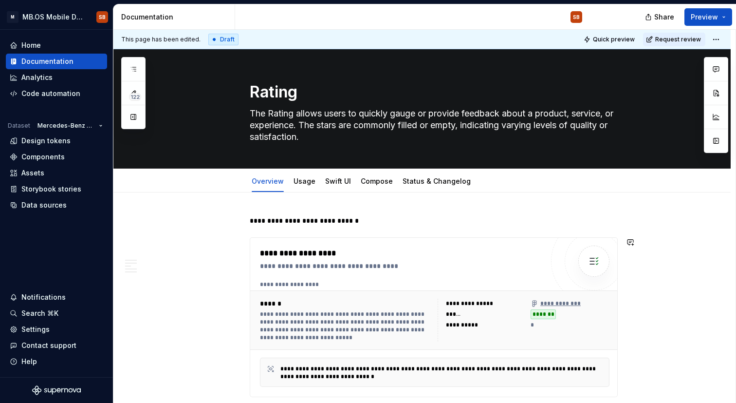
click at [262, 224] on div "**********" at bounding box center [434, 221] width 368 height 10
click at [254, 237] on div "**********" at bounding box center [434, 317] width 368 height 160
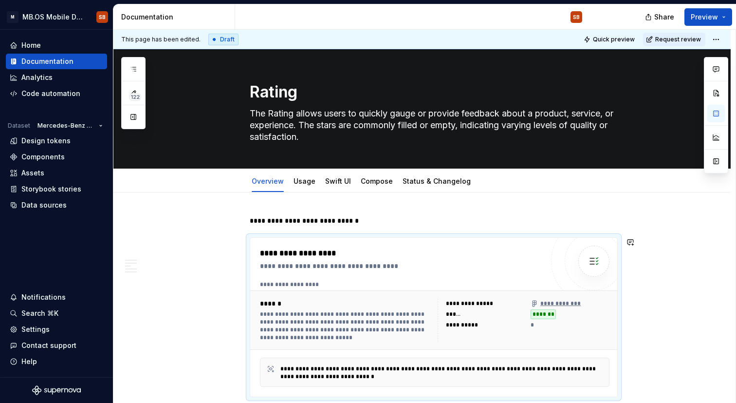
click at [255, 217] on div "**********" at bounding box center [434, 221] width 368 height 10
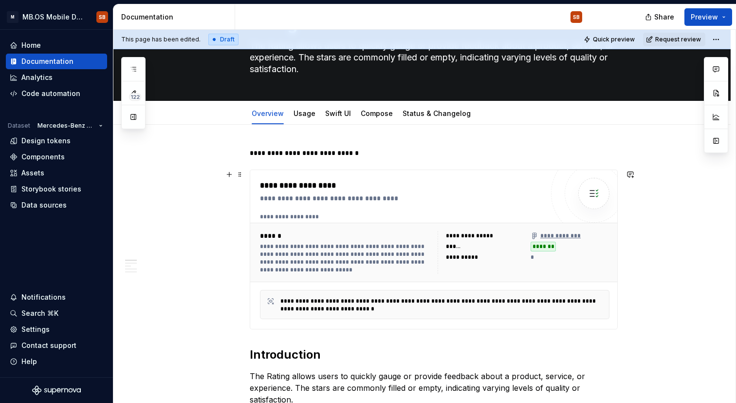
scroll to position [72, 0]
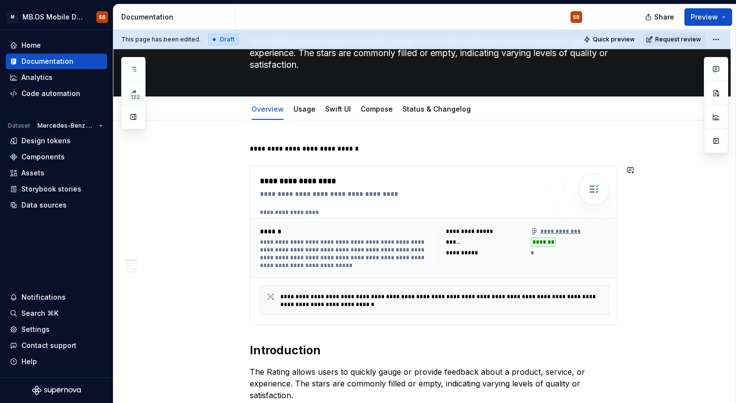
click at [323, 146] on div "**********" at bounding box center [434, 149] width 368 height 10
click at [271, 130] on div "**********" at bounding box center [424, 216] width 622 height 373
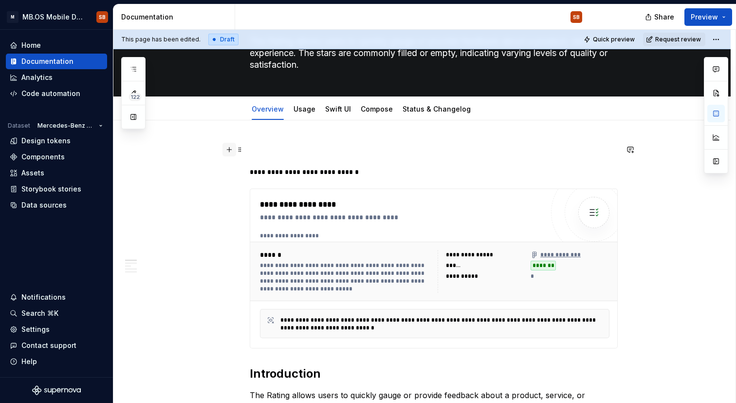
click at [235, 148] on button "button" at bounding box center [229, 150] width 14 height 14
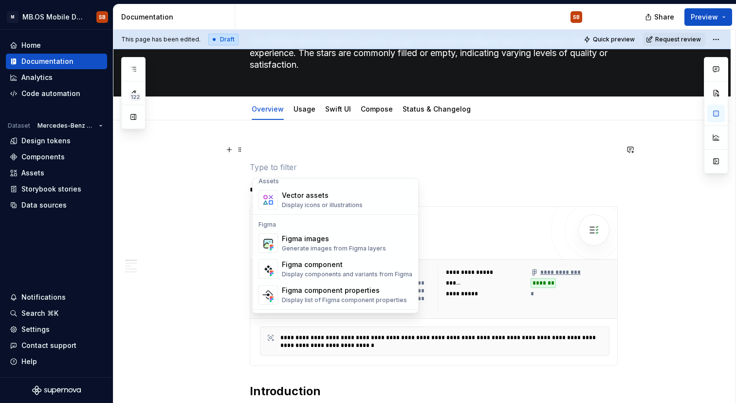
scroll to position [882, 0]
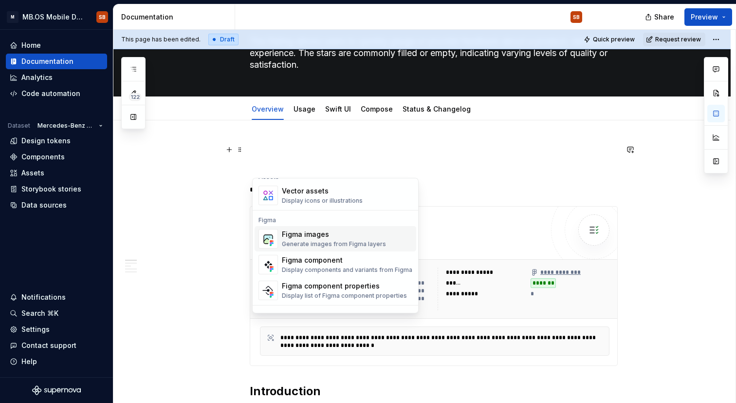
click at [323, 237] on div "Figma images" at bounding box center [334, 234] width 104 height 10
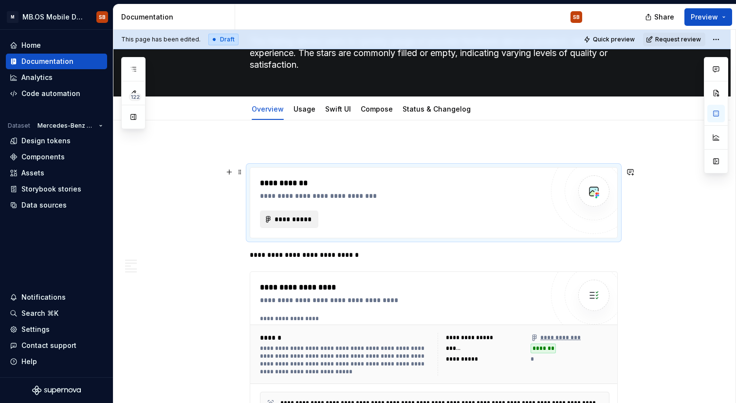
click at [296, 219] on span "**********" at bounding box center [293, 219] width 38 height 10
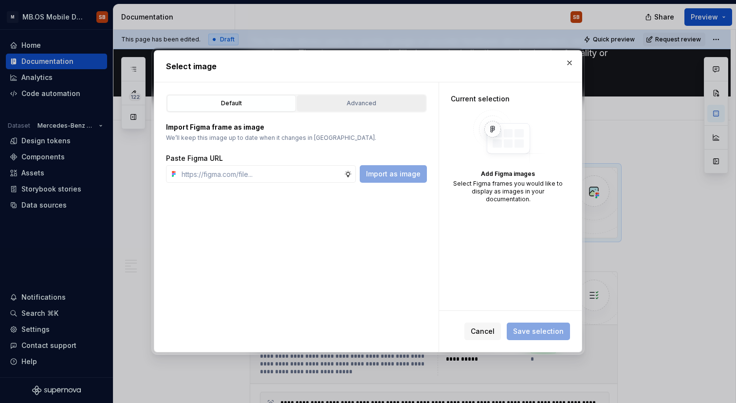
click at [357, 101] on div "Advanced" at bounding box center [361, 103] width 122 height 10
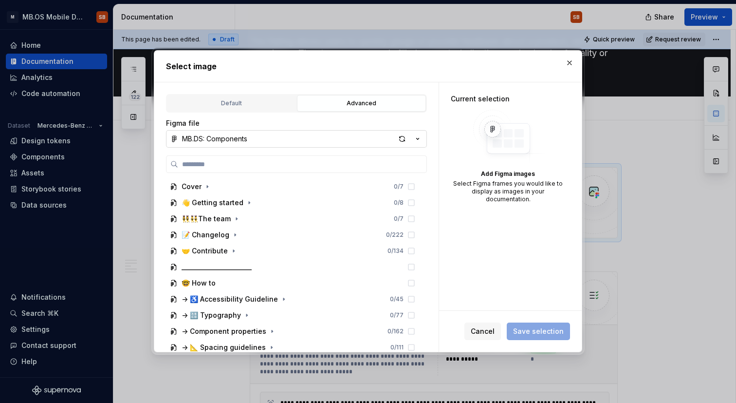
click at [273, 138] on button "MB.DS: Components" at bounding box center [296, 139] width 261 height 18
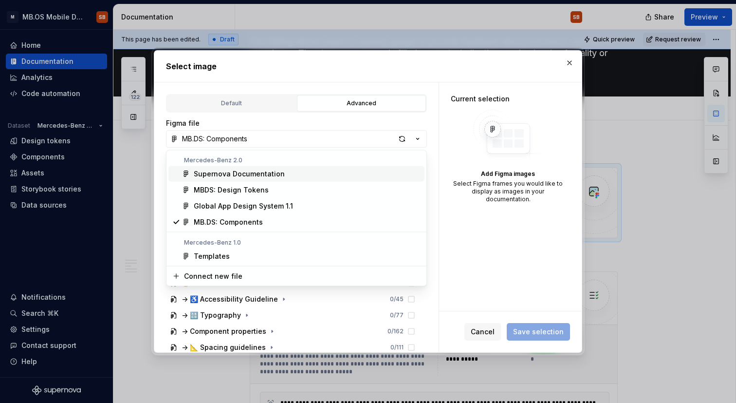
click at [265, 178] on span "Supernova Documentation" at bounding box center [296, 174] width 256 height 16
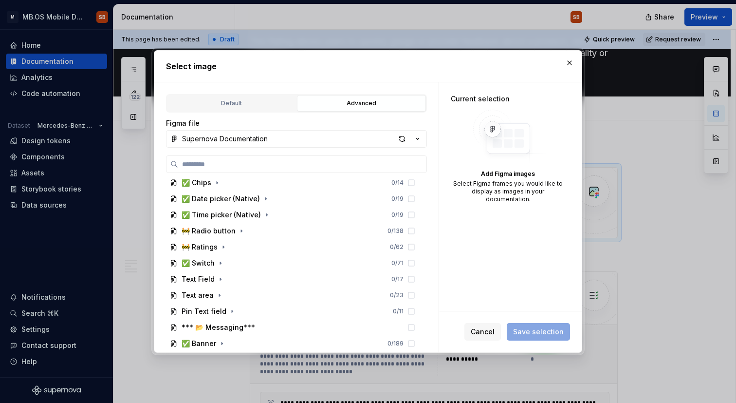
scroll to position [360, 0]
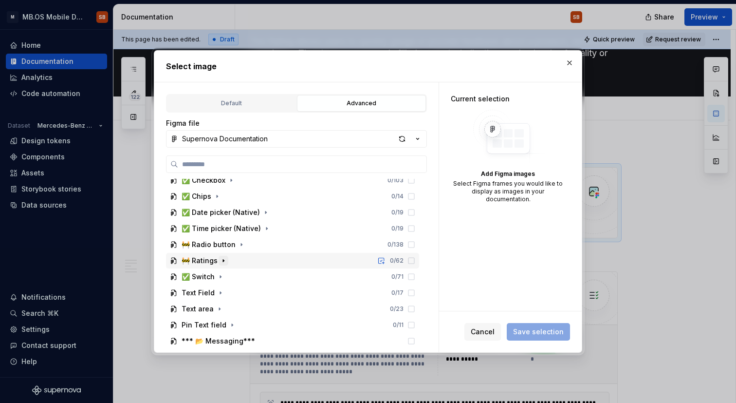
click at [221, 262] on icon "button" at bounding box center [224, 261] width 8 height 8
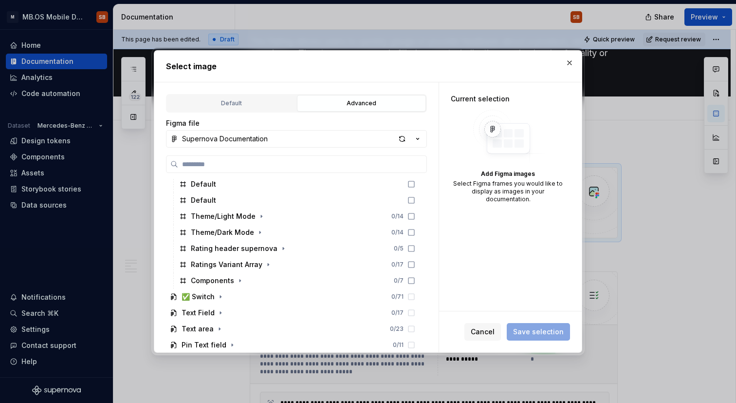
scroll to position [499, 0]
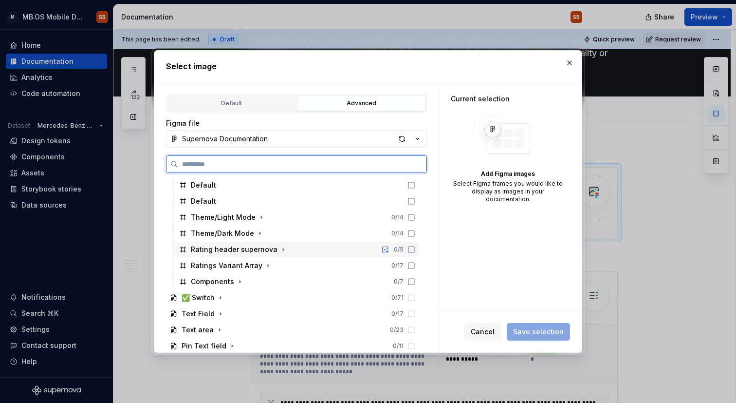
click at [237, 250] on div "Rating header supernova" at bounding box center [234, 249] width 87 height 10
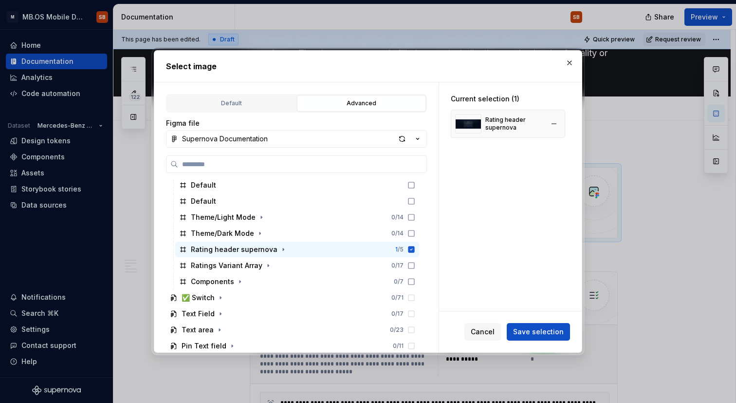
click at [481, 112] on div "Rating header supernova" at bounding box center [508, 124] width 114 height 28
click at [517, 326] on button "Save selection" at bounding box center [538, 332] width 63 height 18
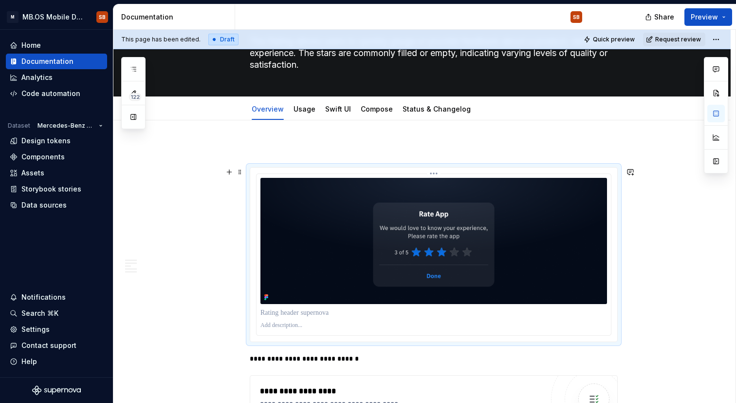
click at [270, 316] on p at bounding box center [433, 313] width 347 height 10
click at [709, 113] on button "button" at bounding box center [716, 114] width 18 height 18
type textarea "*"
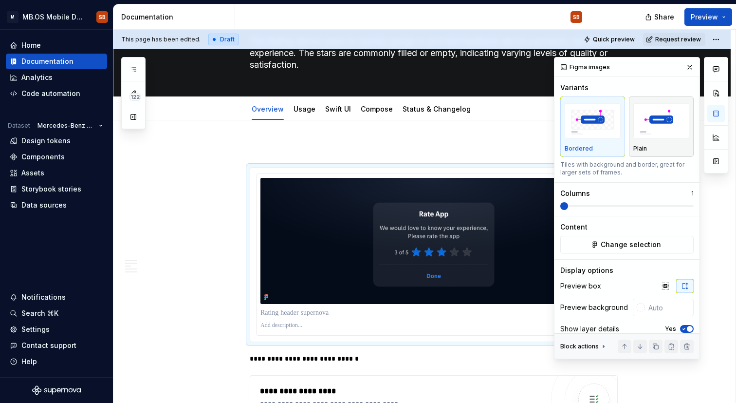
click at [670, 129] on img "button" at bounding box center [661, 121] width 56 height 36
click at [586, 125] on img "button" at bounding box center [593, 121] width 56 height 36
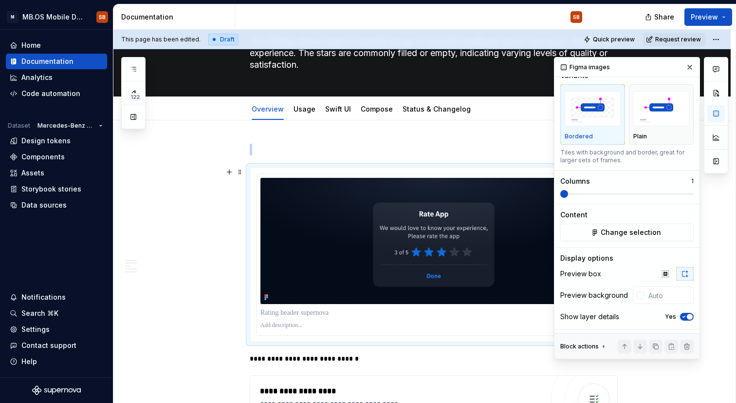
scroll to position [14, 0]
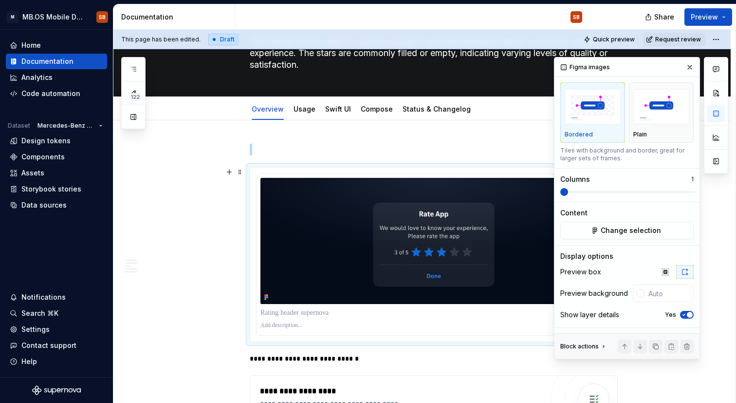
click at [682, 316] on icon "button" at bounding box center [684, 315] width 8 height 6
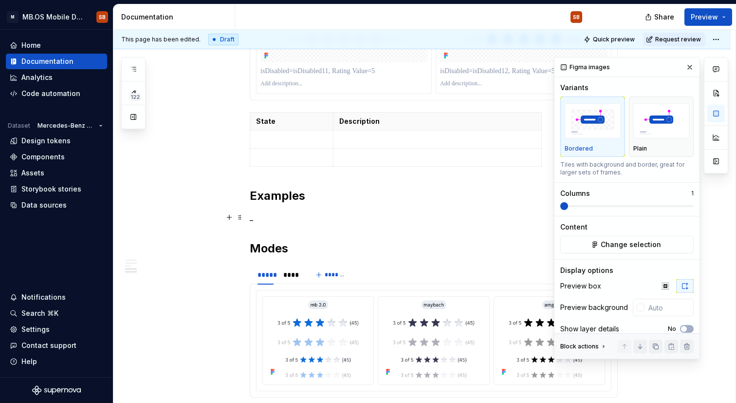
scroll to position [1543, 0]
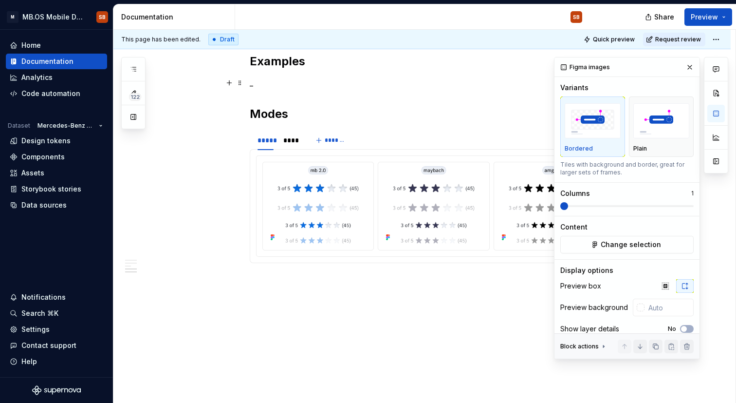
click at [273, 77] on p "_" at bounding box center [434, 83] width 368 height 12
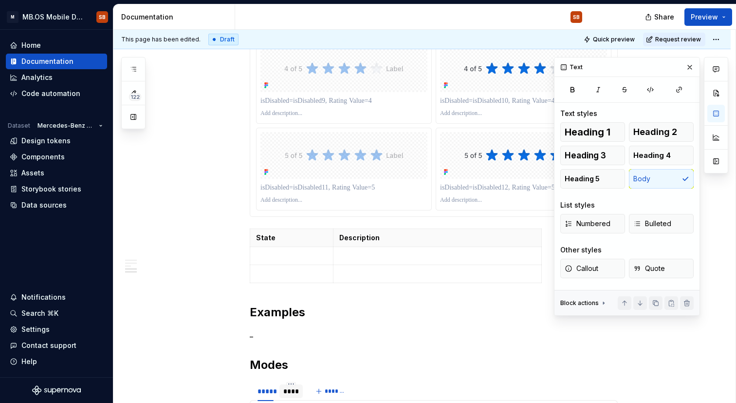
scroll to position [1301, 0]
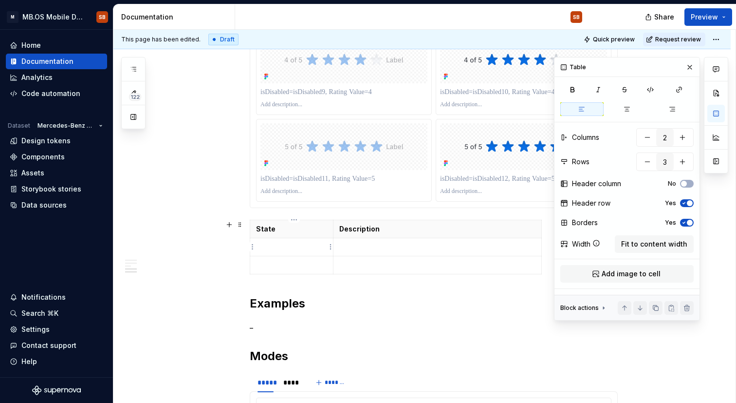
click at [279, 246] on p at bounding box center [291, 247] width 71 height 10
click at [288, 258] on td at bounding box center [291, 265] width 83 height 18
click at [362, 251] on p at bounding box center [437, 247] width 196 height 10
click at [356, 245] on p at bounding box center [437, 247] width 196 height 10
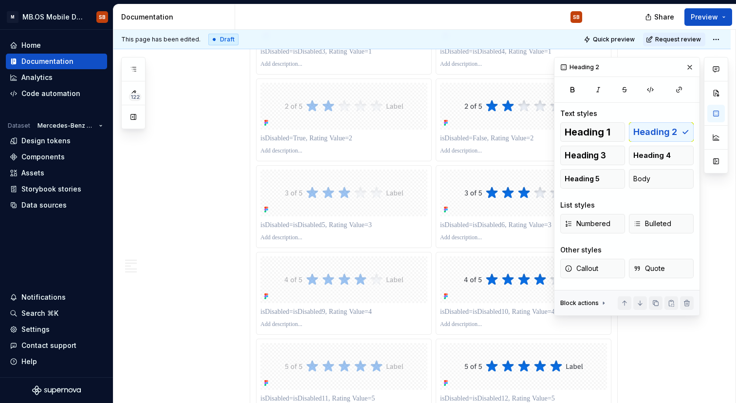
scroll to position [1081, 0]
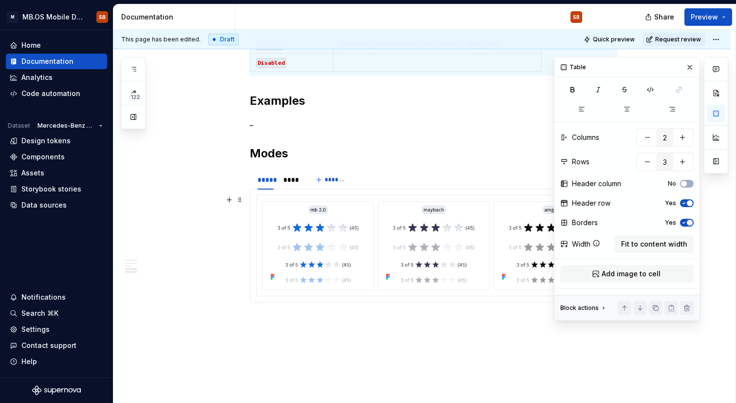
scroll to position [1505, 0]
click at [689, 71] on button "button" at bounding box center [690, 67] width 14 height 14
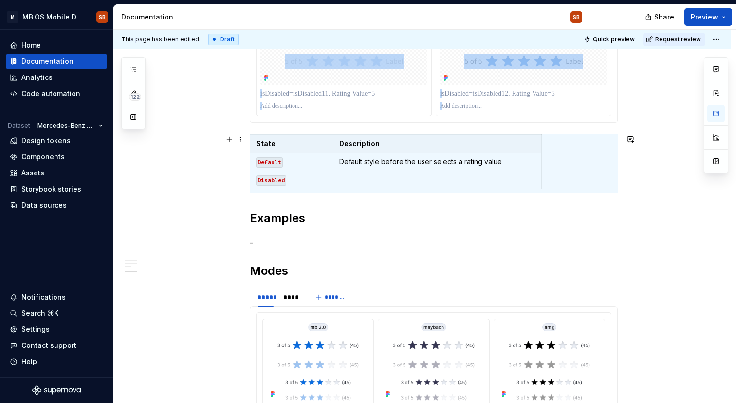
scroll to position [1378, 0]
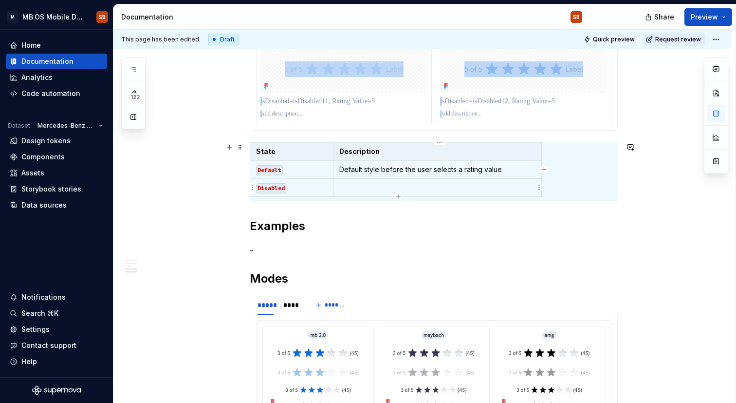
click at [478, 180] on td at bounding box center [437, 187] width 208 height 18
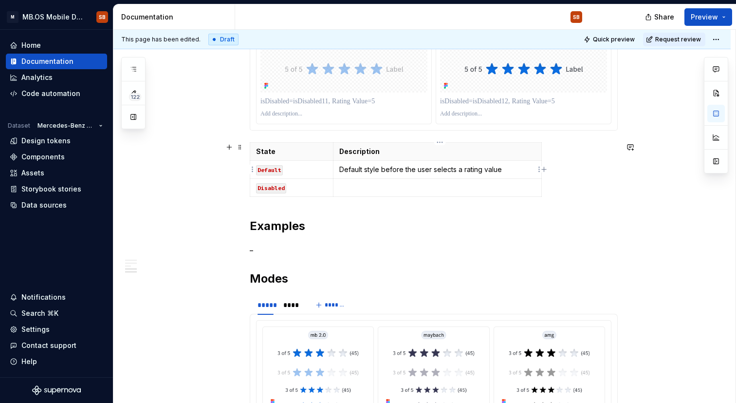
click at [404, 170] on p "Default style before the user selects a rating value" at bounding box center [437, 170] width 196 height 10
click at [398, 186] on p at bounding box center [437, 188] width 196 height 10
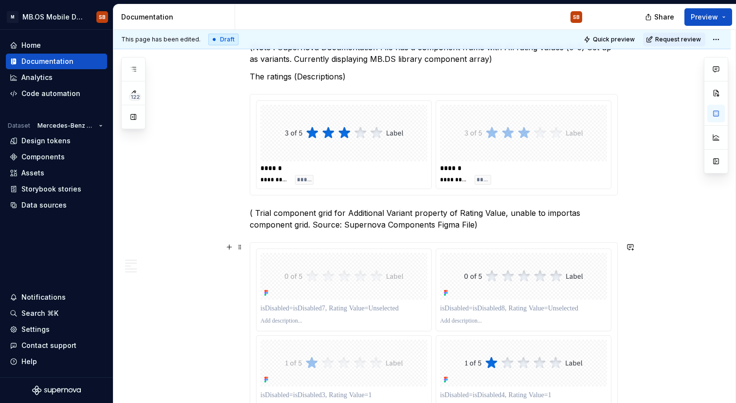
scroll to position [718, 0]
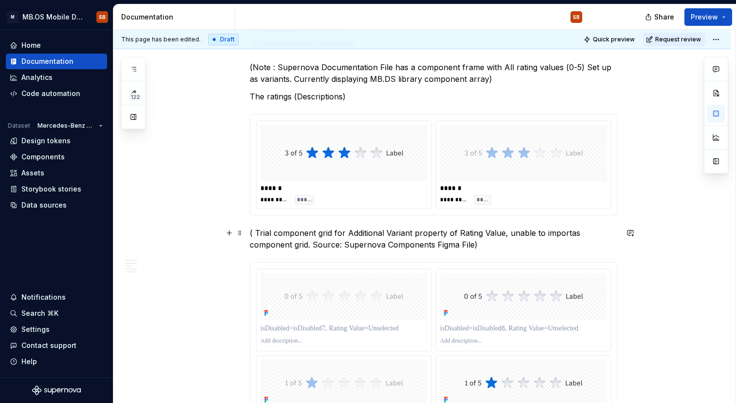
click at [566, 229] on p "( Trial component grid for Additional Variant property of Rating Value, unable …" at bounding box center [434, 238] width 368 height 23
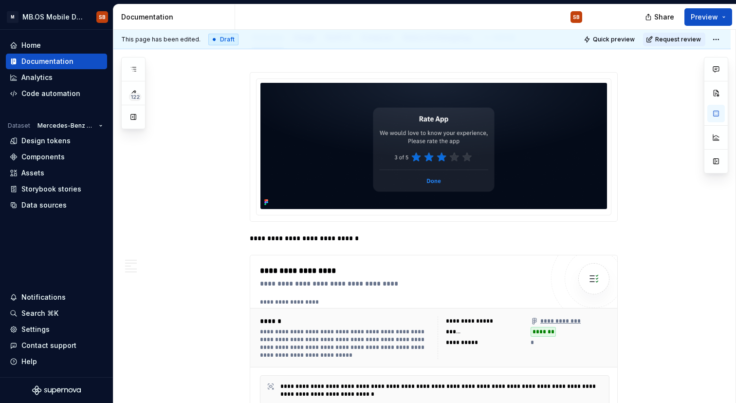
scroll to position [0, 0]
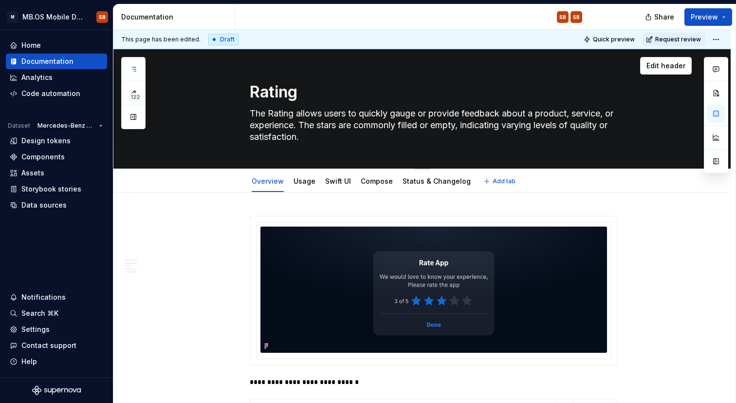
click at [265, 78] on div "Rating The Rating allows users to quickly gauge or provide feedback about a pro…" at bounding box center [434, 108] width 368 height 119
click at [201, 94] on div "Rating The Rating allows users to quickly gauge or provide feedback about a pro…" at bounding box center [434, 108] width 516 height 119
click at [544, 84] on textarea "Rating" at bounding box center [432, 91] width 368 height 23
click at [645, 65] on div "Edit header" at bounding box center [402, 66] width 578 height 18
click at [661, 65] on span "Edit header" at bounding box center [665, 66] width 39 height 10
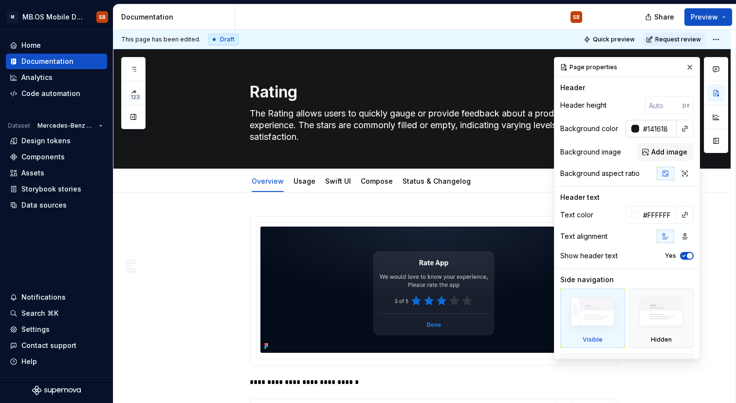
click at [655, 135] on input "#141618" at bounding box center [657, 129] width 37 height 18
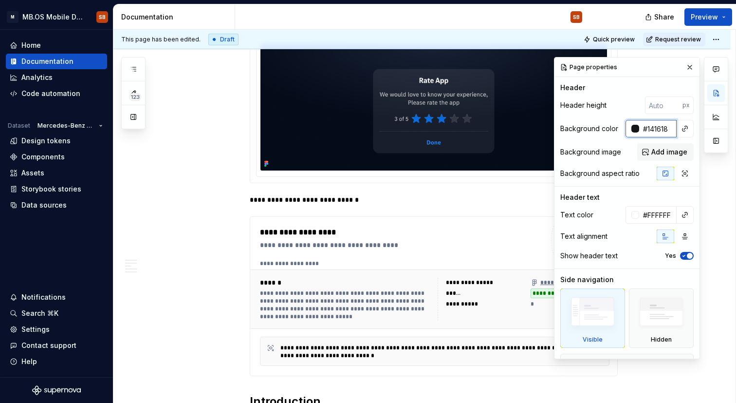
scroll to position [110, 0]
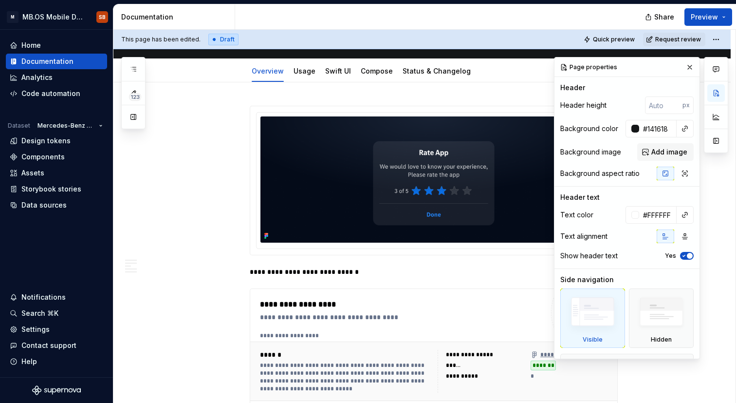
type textarea "*"
